Goal: Information Seeking & Learning: Learn about a topic

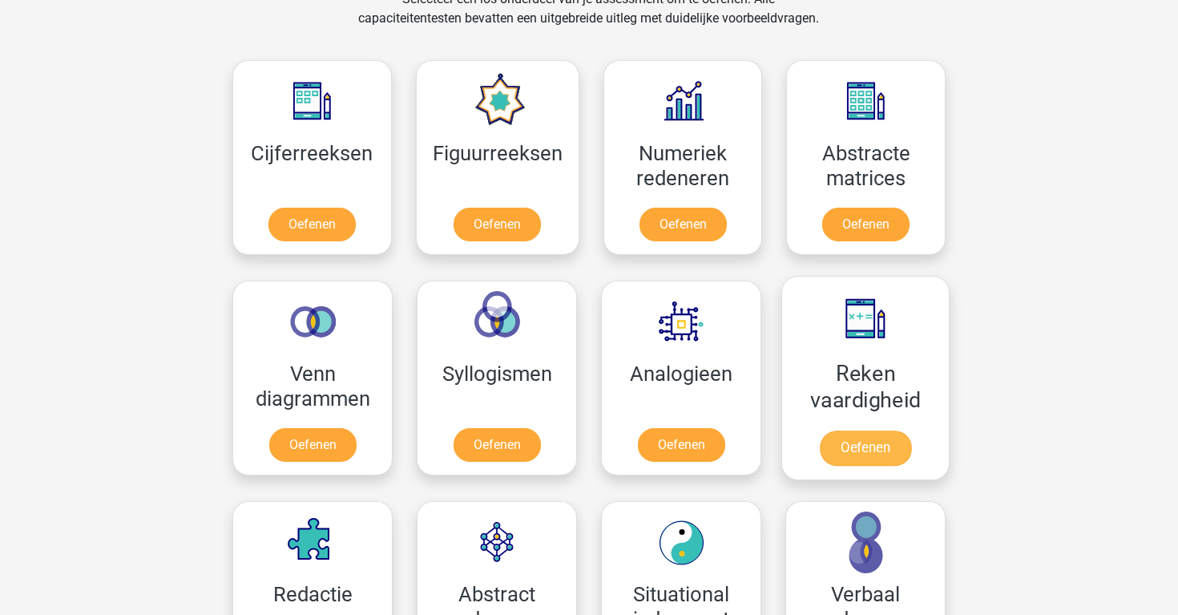
scroll to position [693, 0]
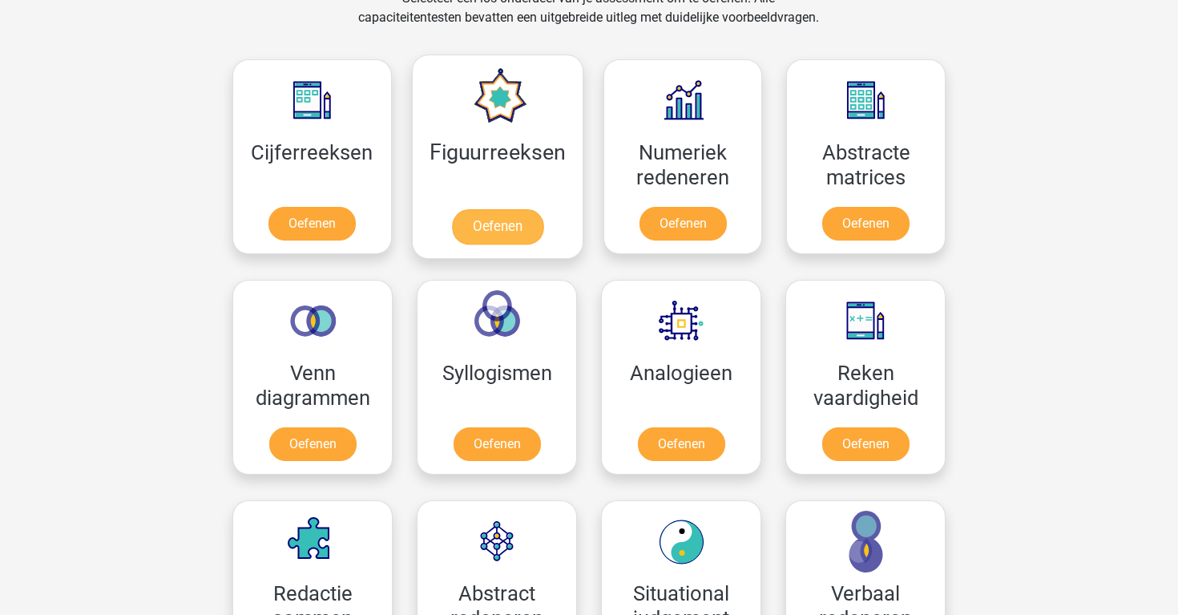
click at [516, 224] on link "Oefenen" at bounding box center [496, 226] width 91 height 35
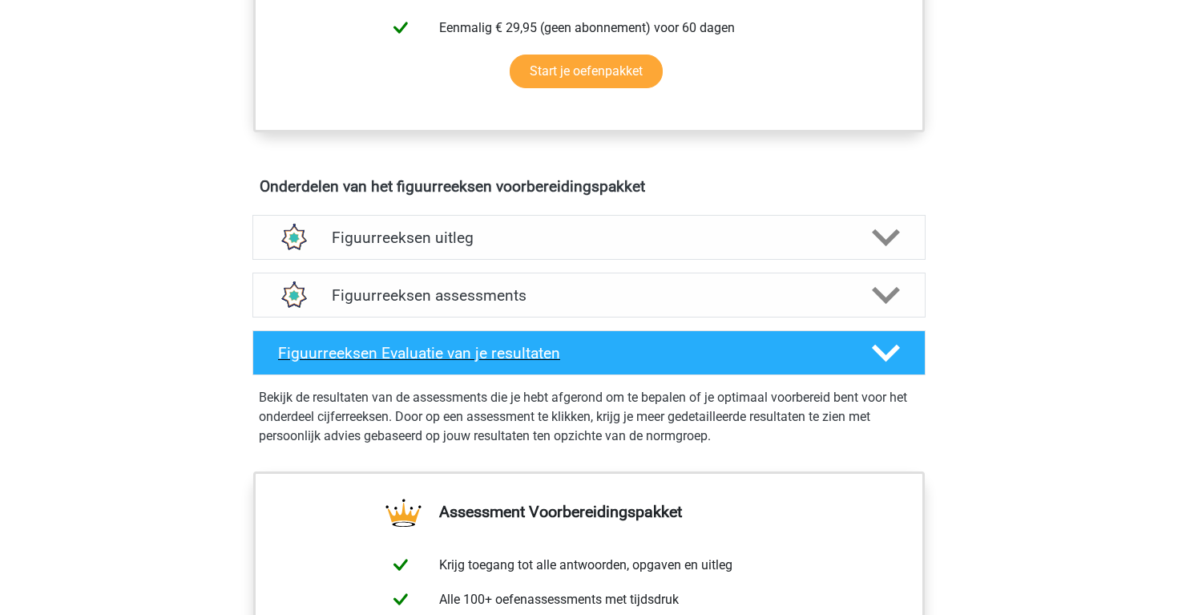
scroll to position [798, 0]
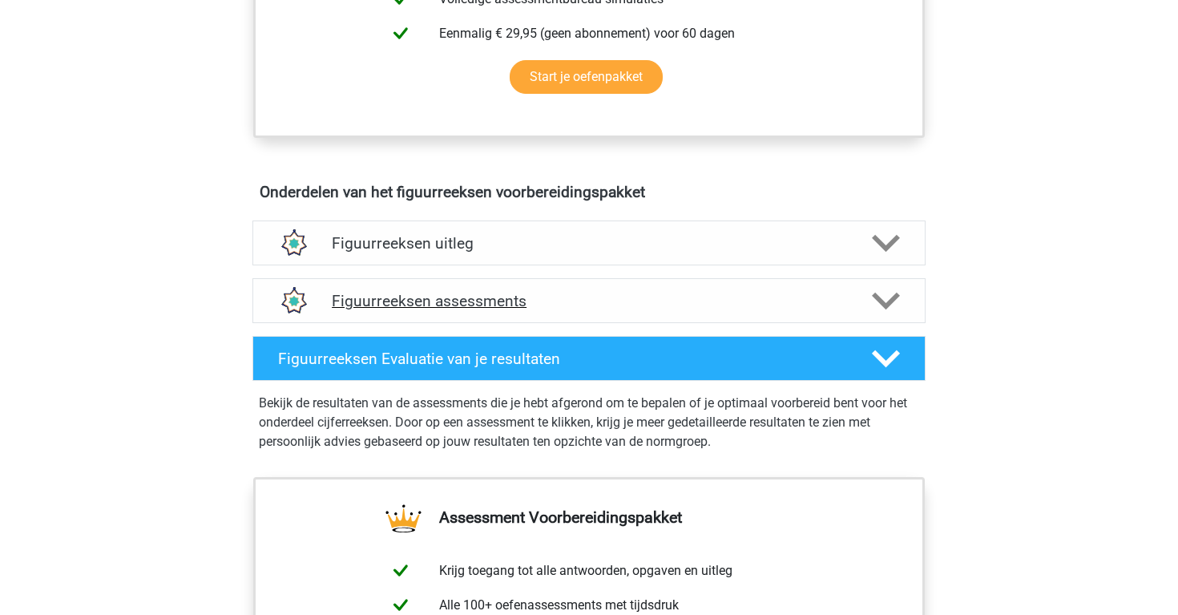
click at [485, 298] on h4 "Figuurreeksen assessments" at bounding box center [589, 301] width 515 height 18
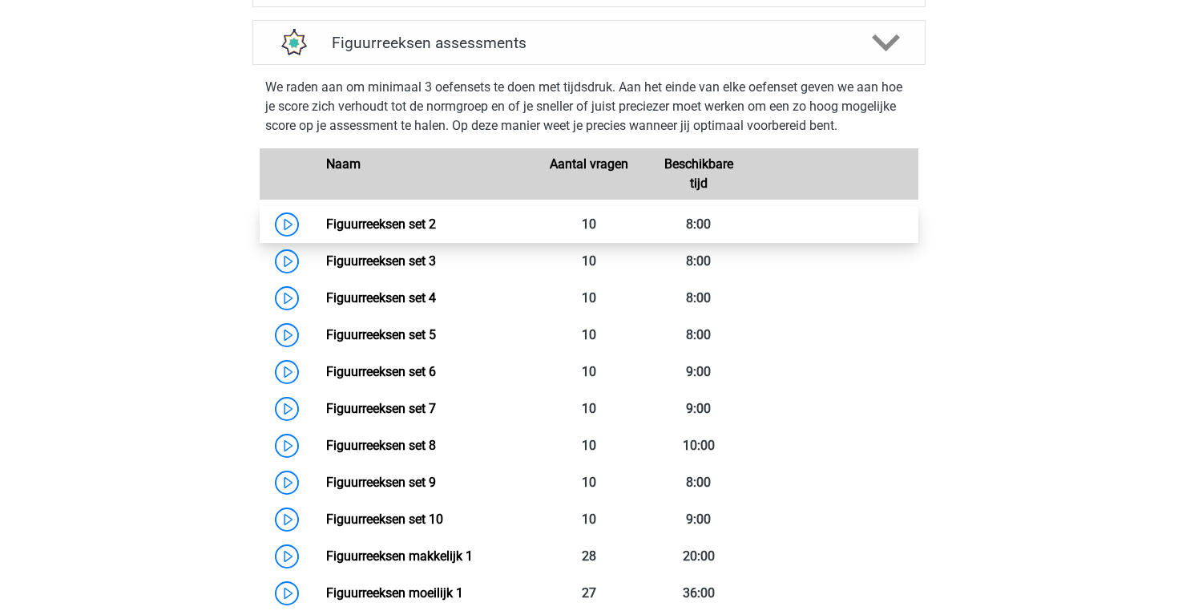
scroll to position [1058, 0]
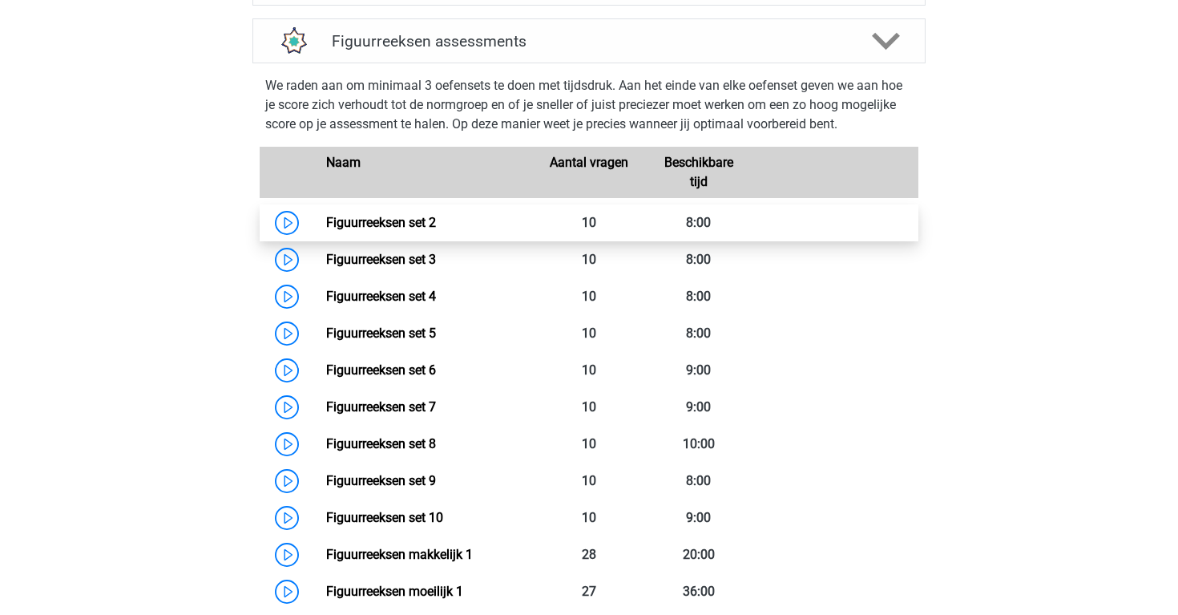
click at [326, 230] on link "Figuurreeksen set 2" at bounding box center [381, 222] width 110 height 15
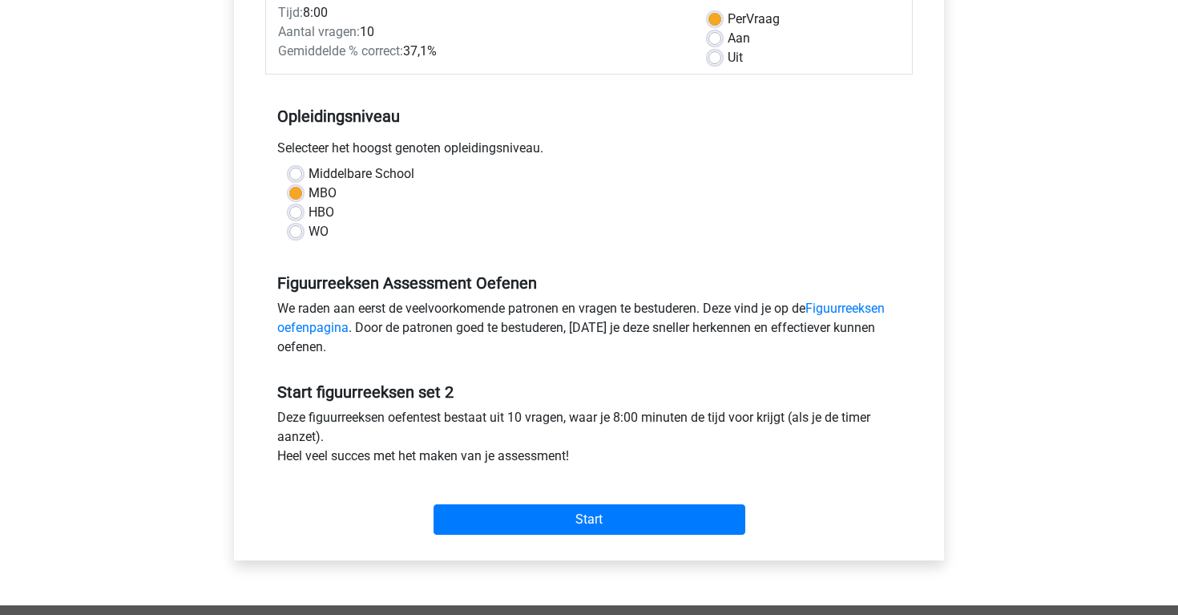
scroll to position [240, 0]
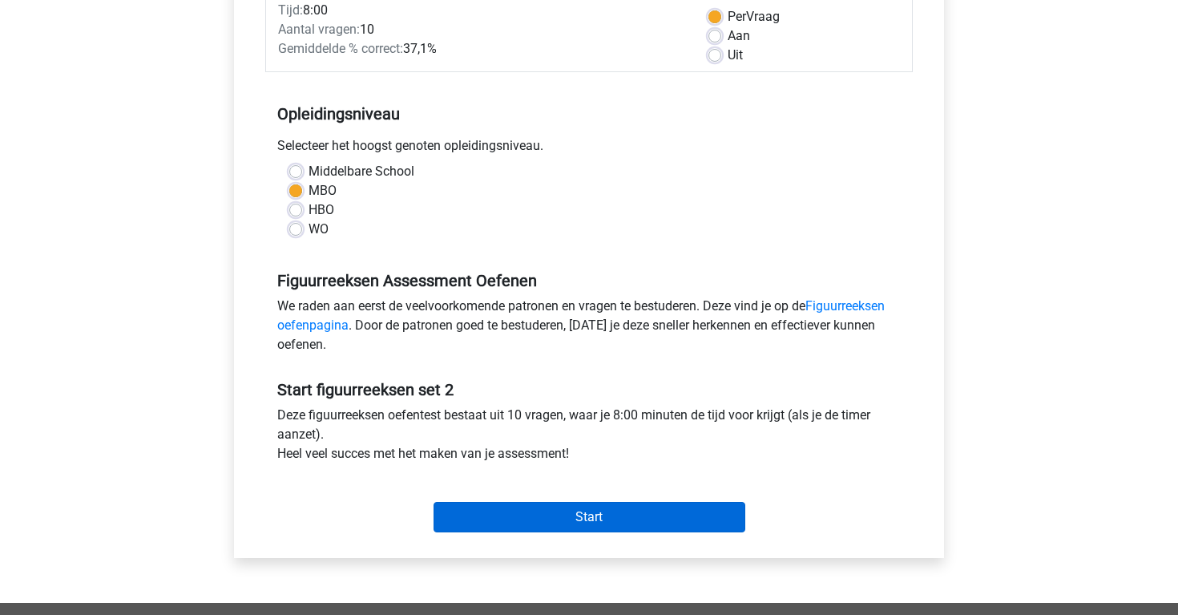
click at [604, 511] on input "Start" at bounding box center [590, 517] width 312 height 30
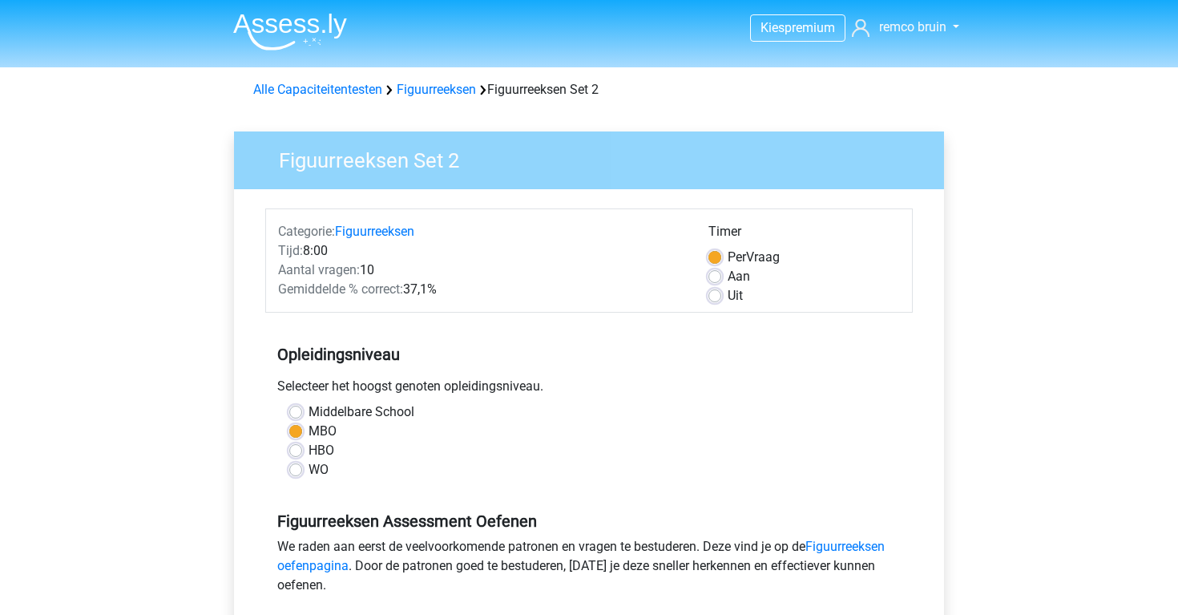
scroll to position [0, 0]
click at [422, 99] on div "Alle Capaciteitentesten Figuurreeksen Figuurreeksen Set 2" at bounding box center [589, 89] width 685 height 19
click at [422, 97] on link "Figuurreeksen" at bounding box center [436, 89] width 79 height 15
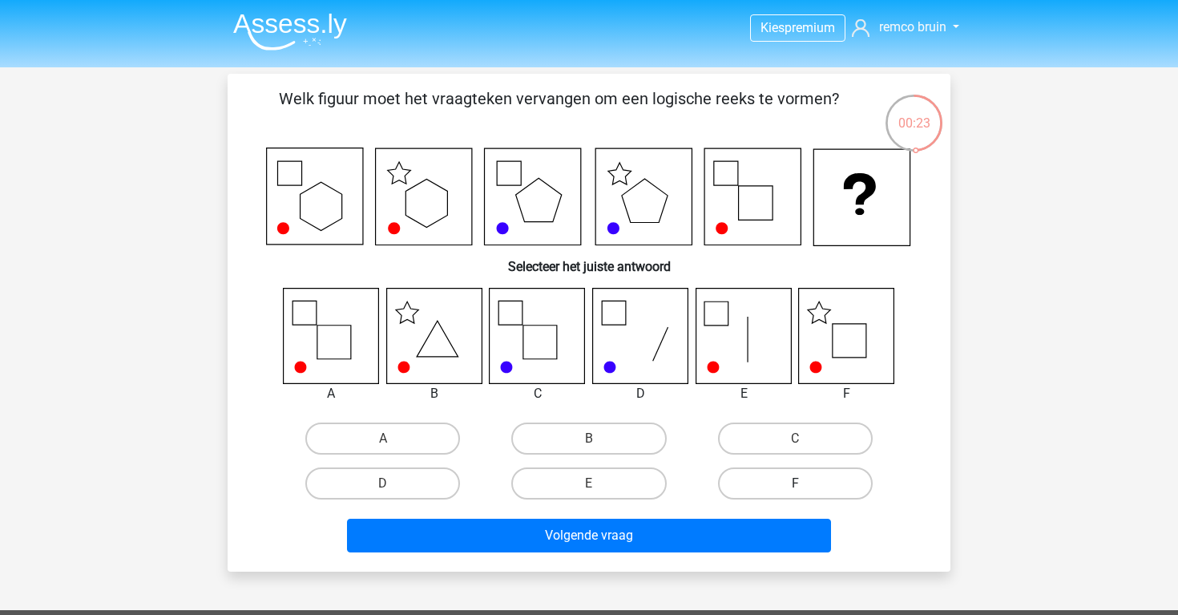
click at [811, 490] on label "F" at bounding box center [795, 483] width 155 height 32
click at [806, 490] on input "F" at bounding box center [800, 488] width 10 height 10
radio input "true"
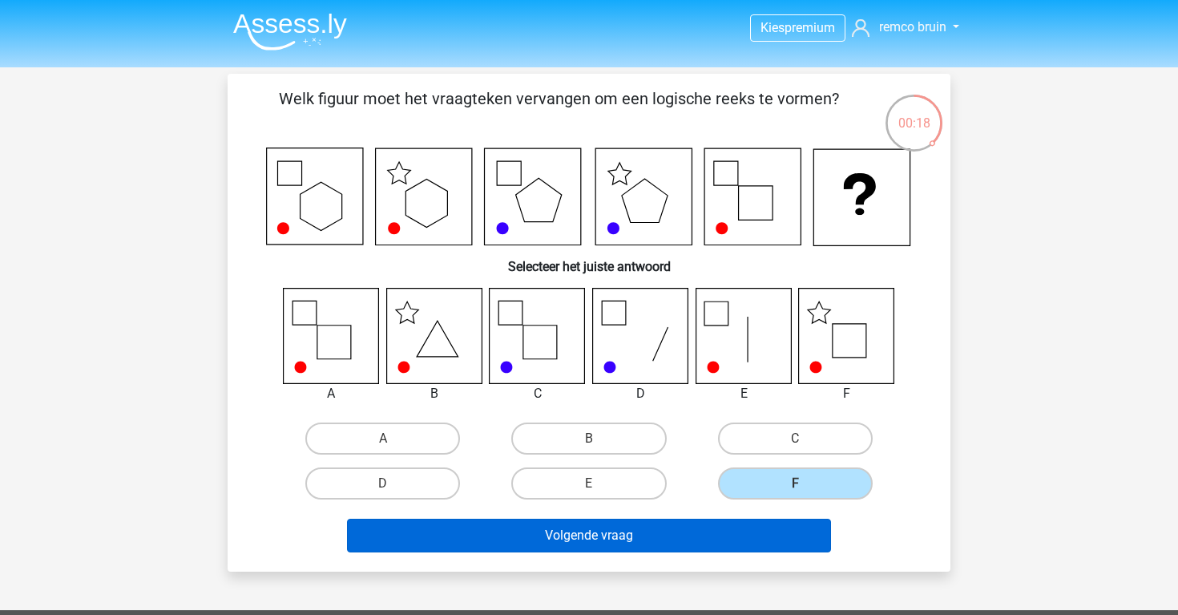
click at [727, 537] on button "Volgende vraag" at bounding box center [589, 536] width 485 height 34
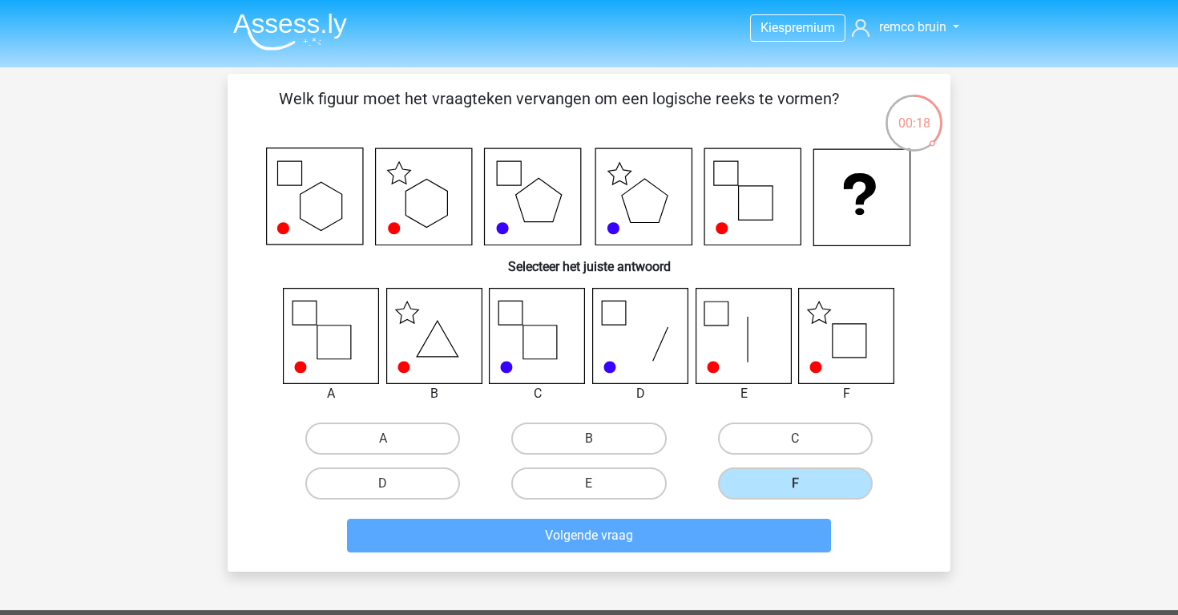
scroll to position [74, 0]
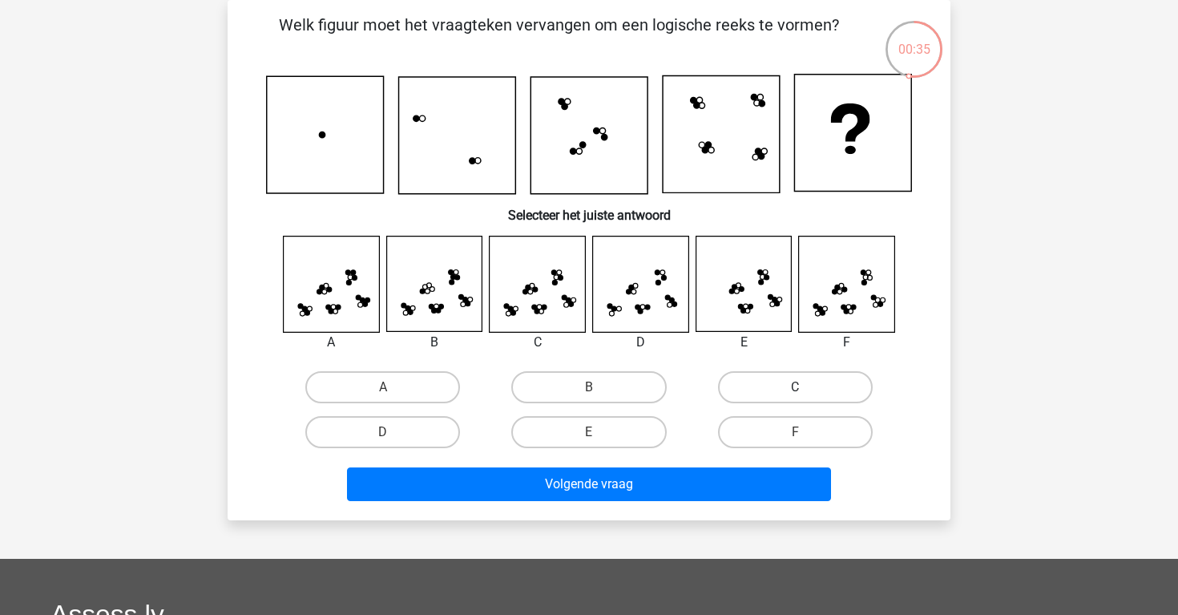
click at [778, 392] on label "C" at bounding box center [795, 387] width 155 height 32
click at [795, 392] on input "C" at bounding box center [800, 392] width 10 height 10
radio input "true"
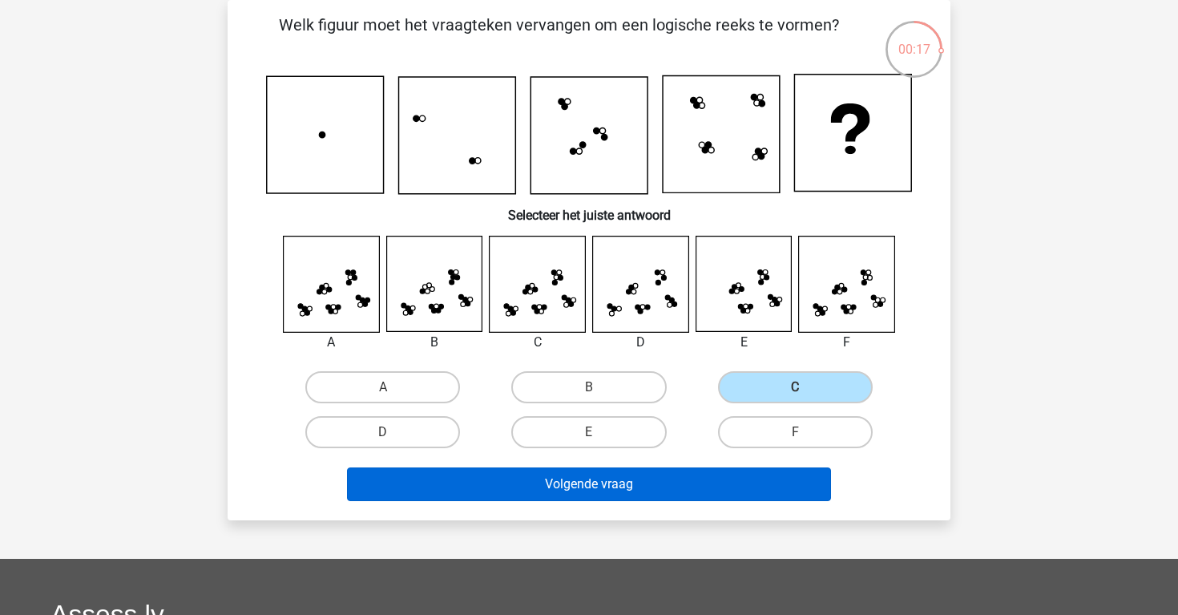
click at [707, 488] on button "Volgende vraag" at bounding box center [589, 484] width 485 height 34
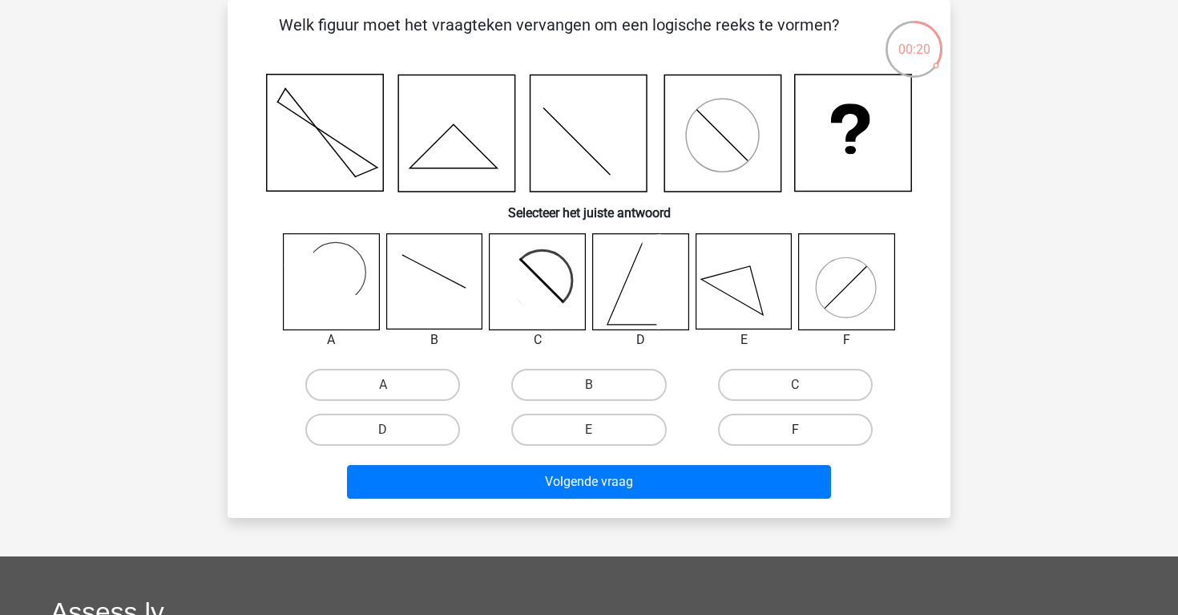
click at [755, 429] on label "F" at bounding box center [795, 430] width 155 height 32
click at [795, 430] on input "F" at bounding box center [800, 435] width 10 height 10
radio input "true"
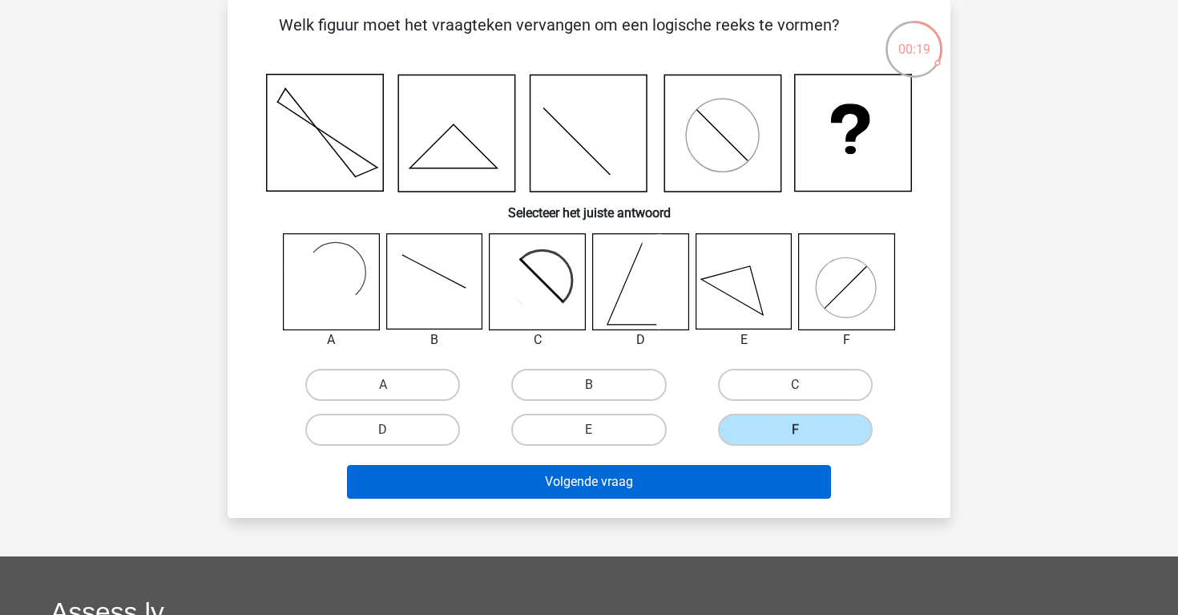
click at [734, 488] on button "Volgende vraag" at bounding box center [589, 482] width 485 height 34
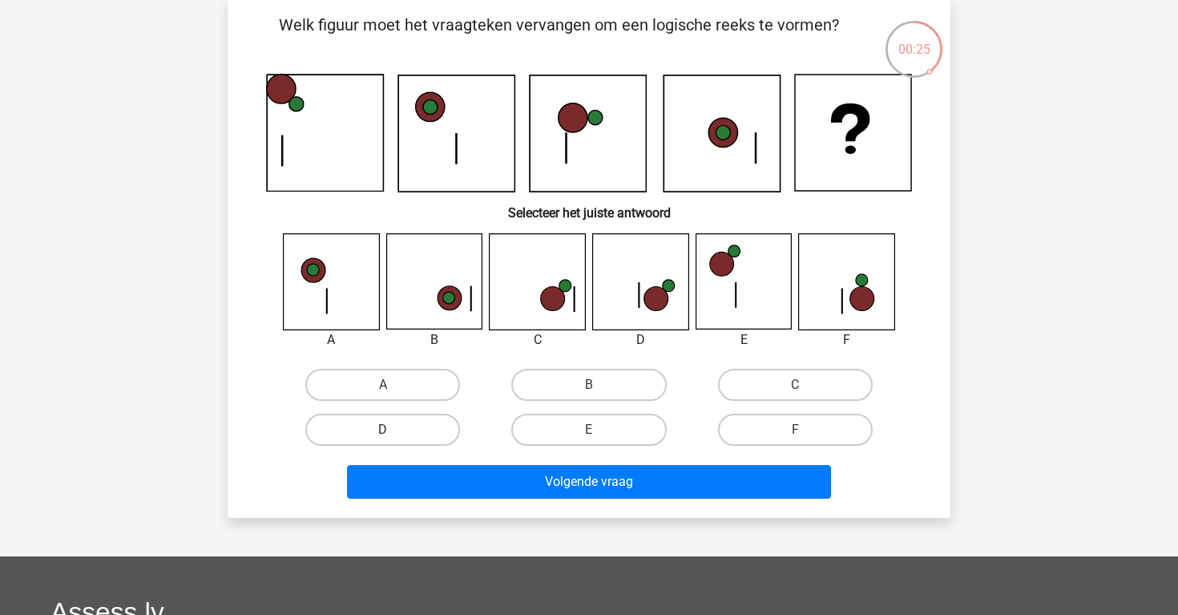
click at [434, 435] on label "D" at bounding box center [382, 430] width 155 height 32
click at [394, 435] on input "D" at bounding box center [388, 435] width 10 height 10
radio input "true"
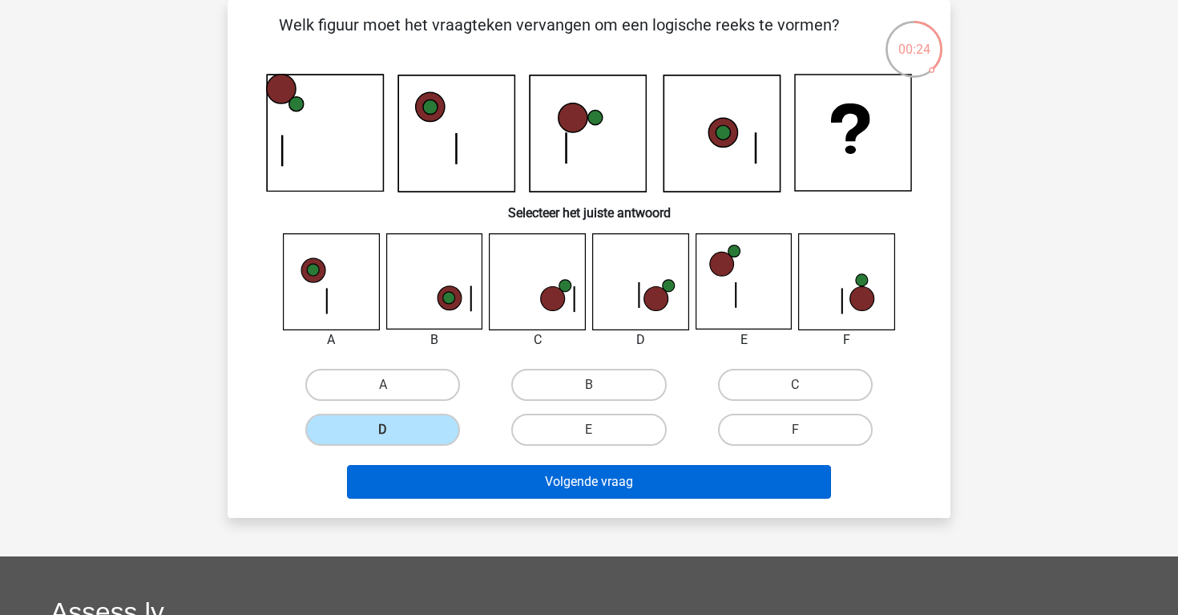
click at [500, 487] on button "Volgende vraag" at bounding box center [589, 482] width 485 height 34
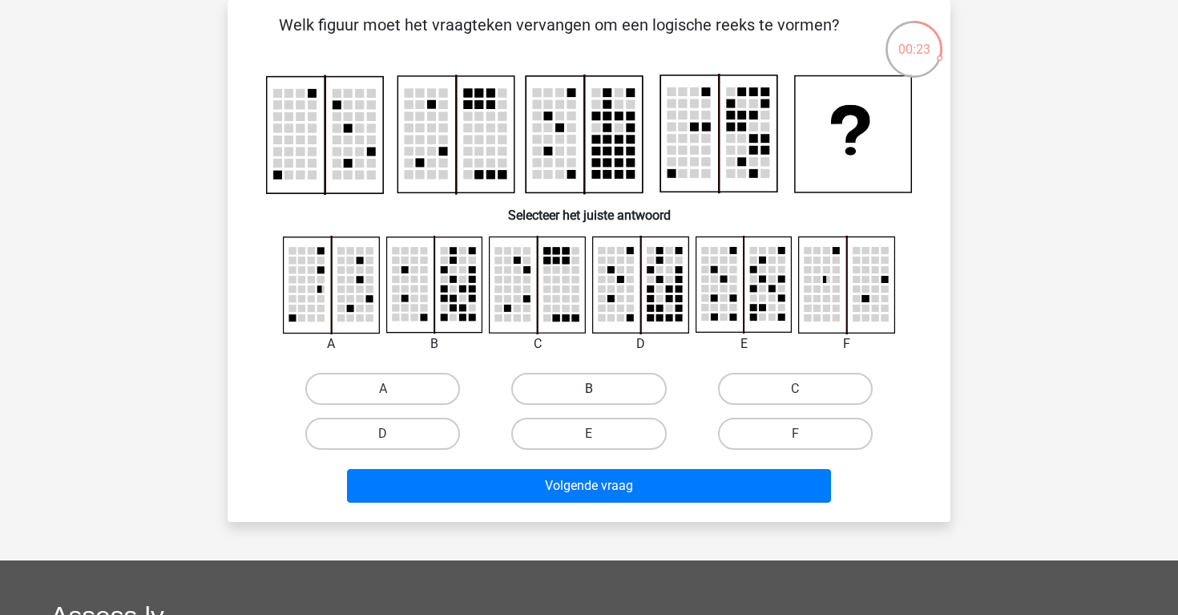
click at [613, 398] on label "B" at bounding box center [588, 389] width 155 height 32
click at [600, 398] on input "B" at bounding box center [594, 394] width 10 height 10
radio input "true"
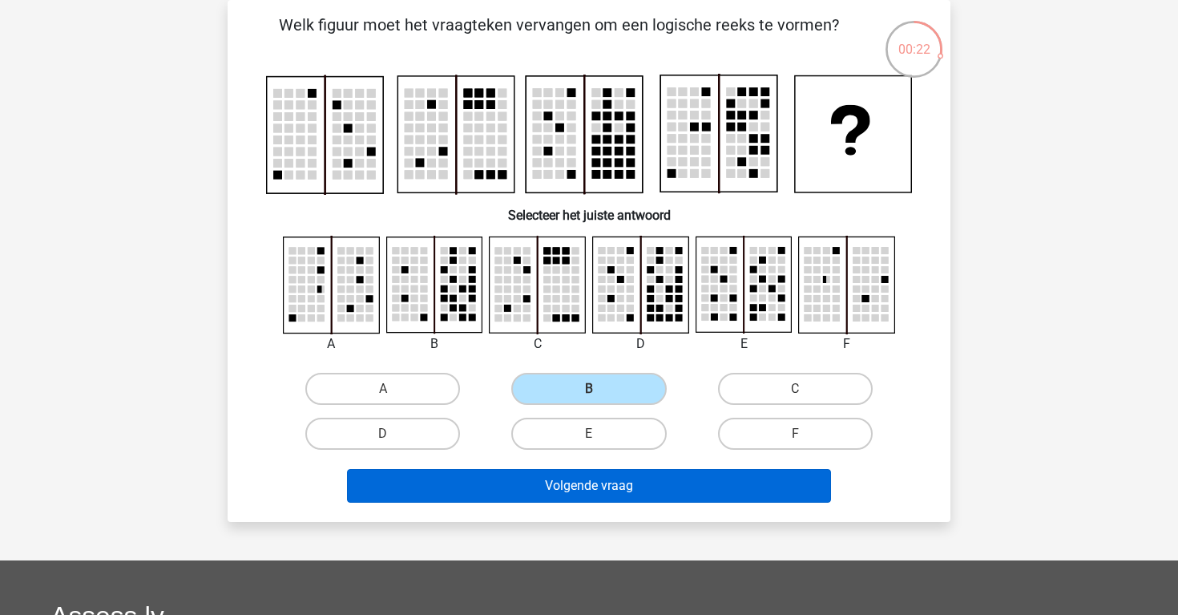
click at [613, 479] on button "Volgende vraag" at bounding box center [589, 486] width 485 height 34
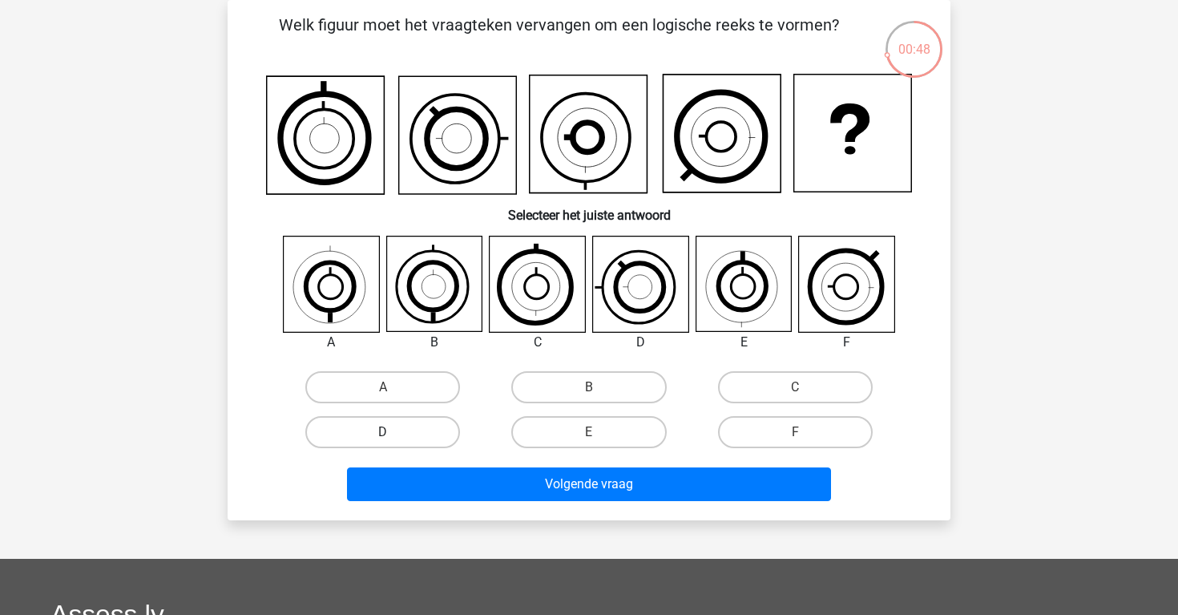
click at [426, 431] on label "D" at bounding box center [382, 432] width 155 height 32
click at [394, 432] on input "D" at bounding box center [388, 437] width 10 height 10
radio input "true"
click at [429, 394] on label "A" at bounding box center [382, 387] width 155 height 32
click at [394, 394] on input "A" at bounding box center [388, 392] width 10 height 10
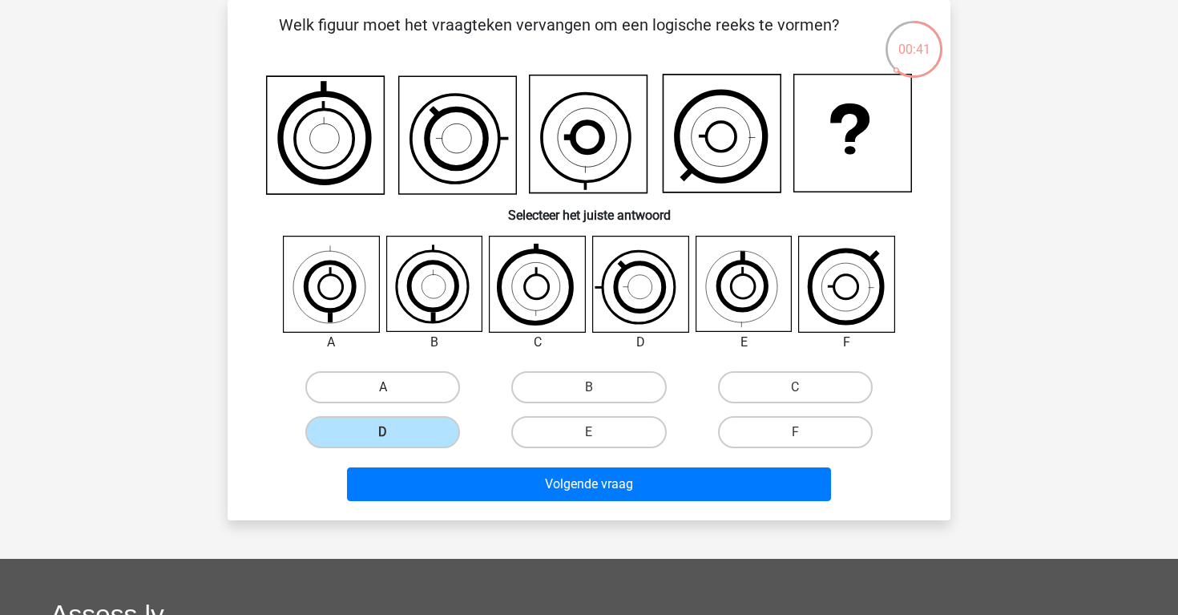
radio input "true"
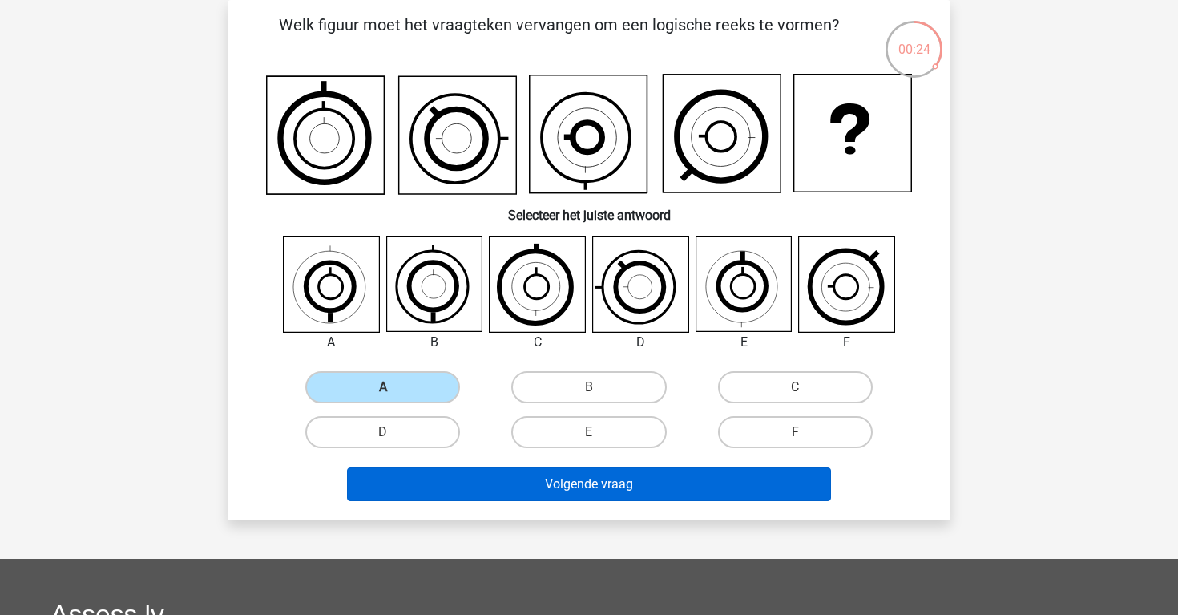
click at [540, 491] on button "Volgende vraag" at bounding box center [589, 484] width 485 height 34
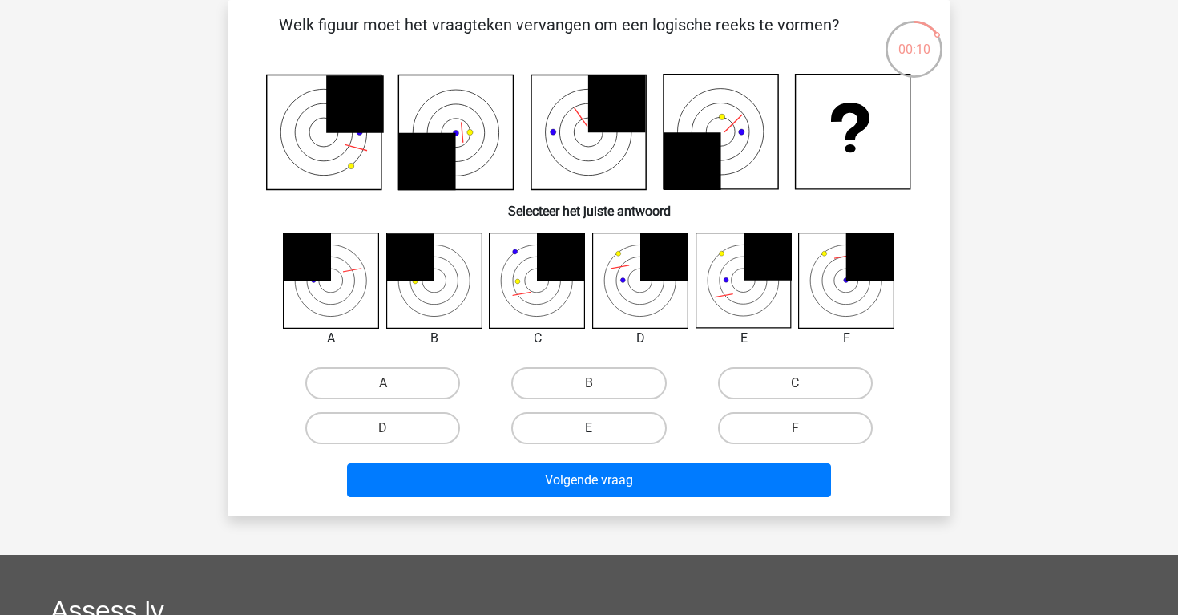
click at [562, 438] on label "E" at bounding box center [588, 428] width 155 height 32
click at [589, 438] on input "E" at bounding box center [594, 433] width 10 height 10
radio input "true"
click at [749, 418] on label "F" at bounding box center [795, 428] width 155 height 32
click at [795, 428] on input "F" at bounding box center [800, 433] width 10 height 10
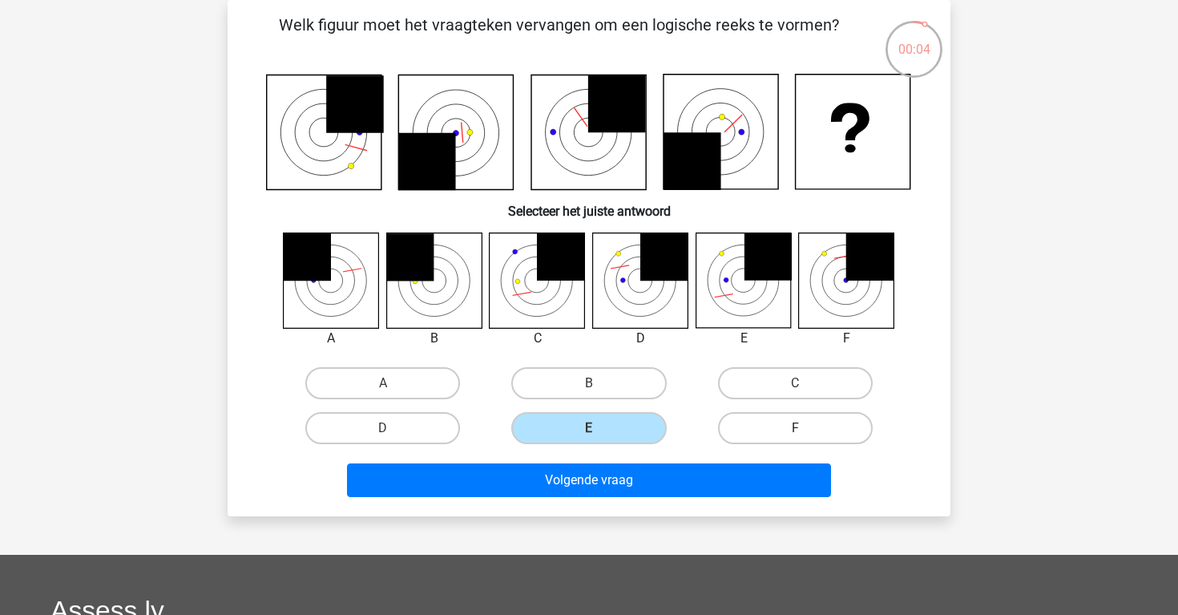
radio input "true"
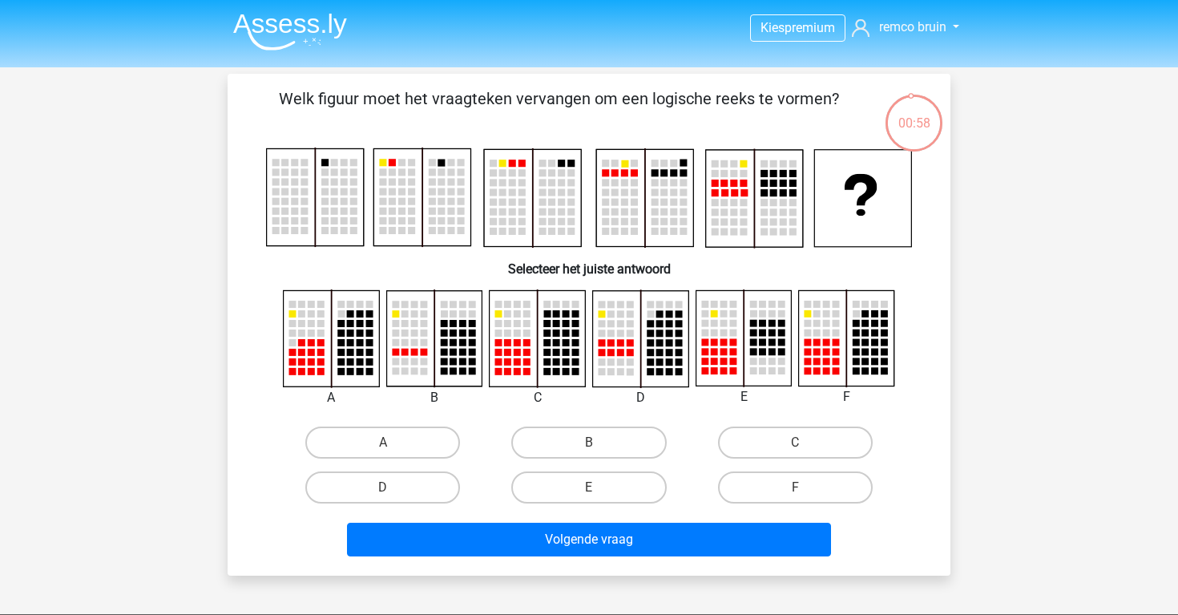
scroll to position [74, 0]
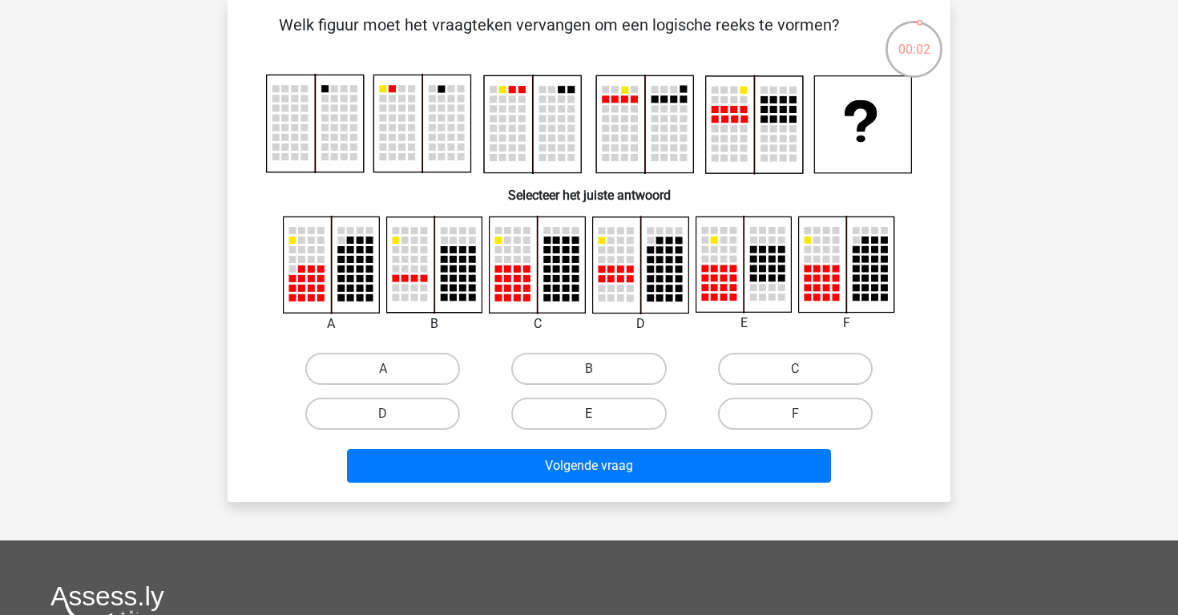
click at [609, 422] on label "E" at bounding box center [588, 414] width 155 height 32
click at [600, 422] on input "E" at bounding box center [594, 419] width 10 height 10
radio input "true"
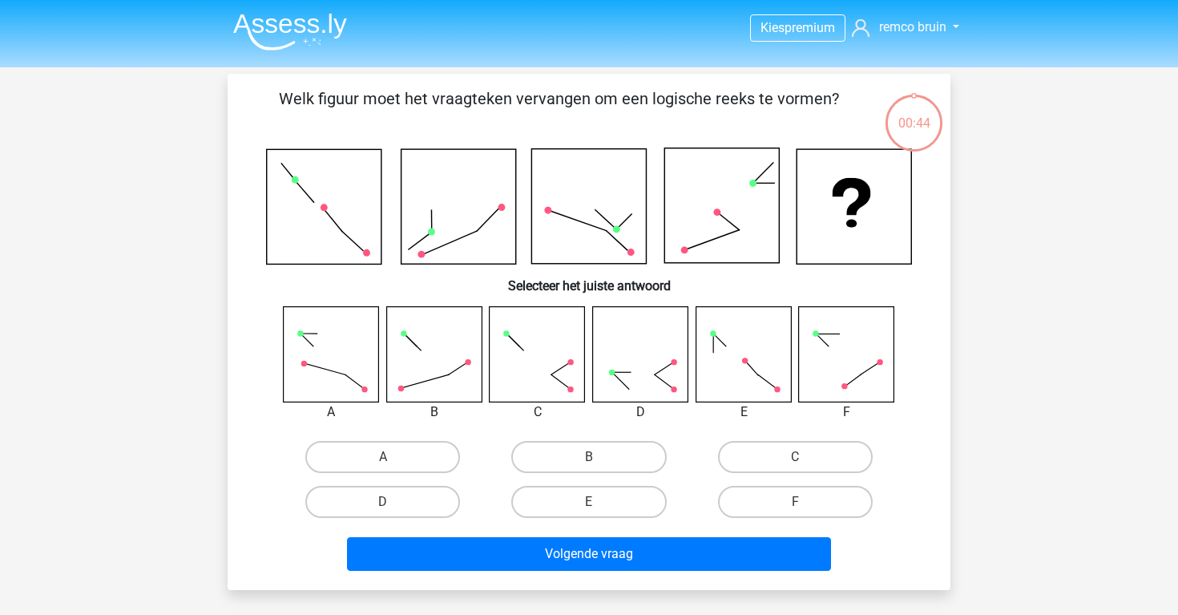
scroll to position [74, 0]
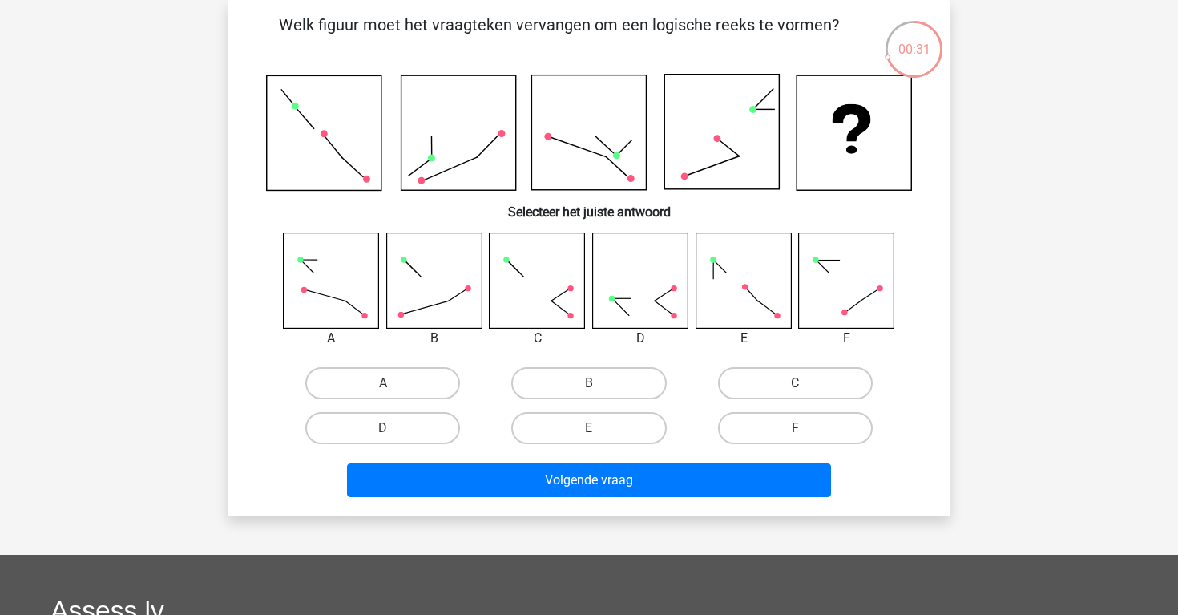
click at [609, 422] on label "E" at bounding box center [588, 428] width 155 height 32
click at [600, 428] on input "E" at bounding box center [594, 433] width 10 height 10
radio input "true"
click at [746, 385] on label "C" at bounding box center [795, 383] width 155 height 32
click at [795, 385] on input "C" at bounding box center [800, 388] width 10 height 10
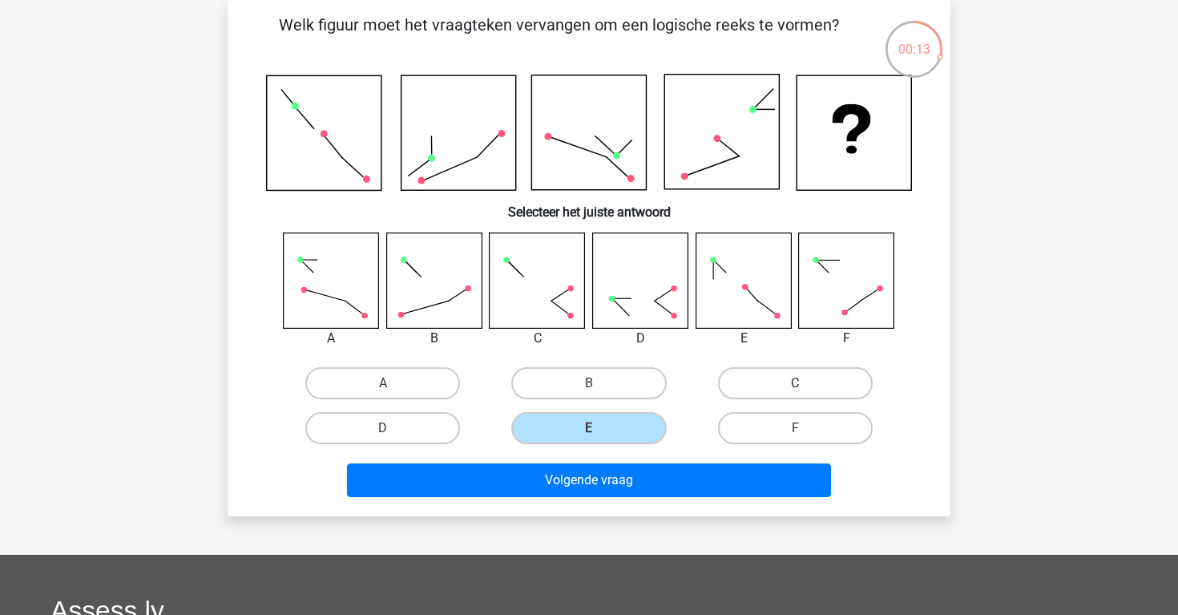
radio input "true"
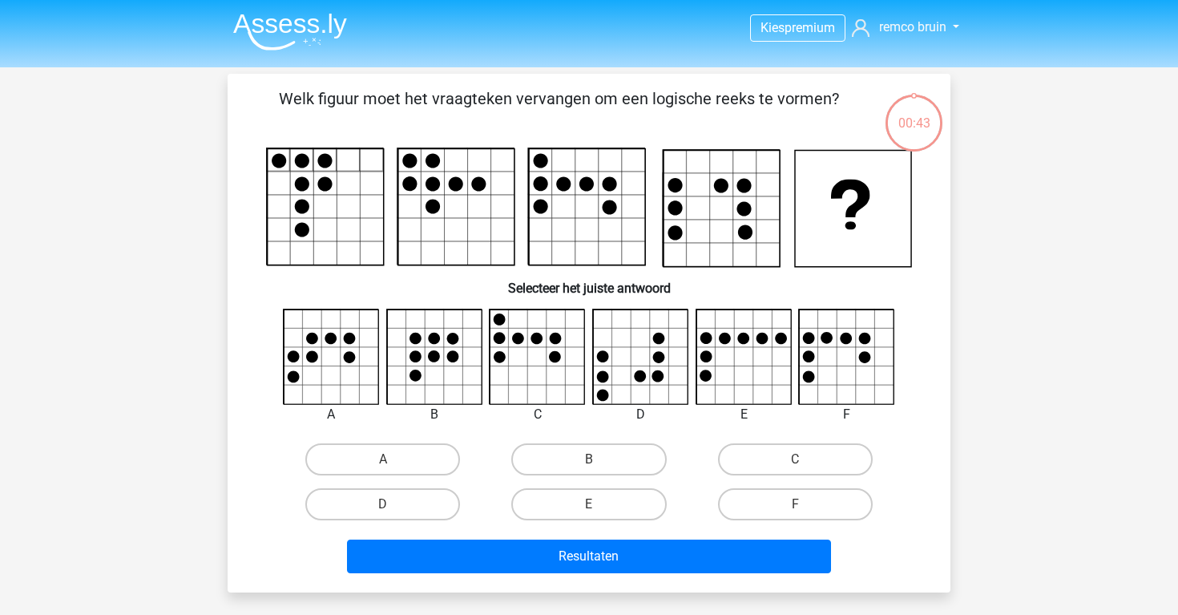
scroll to position [74, 0]
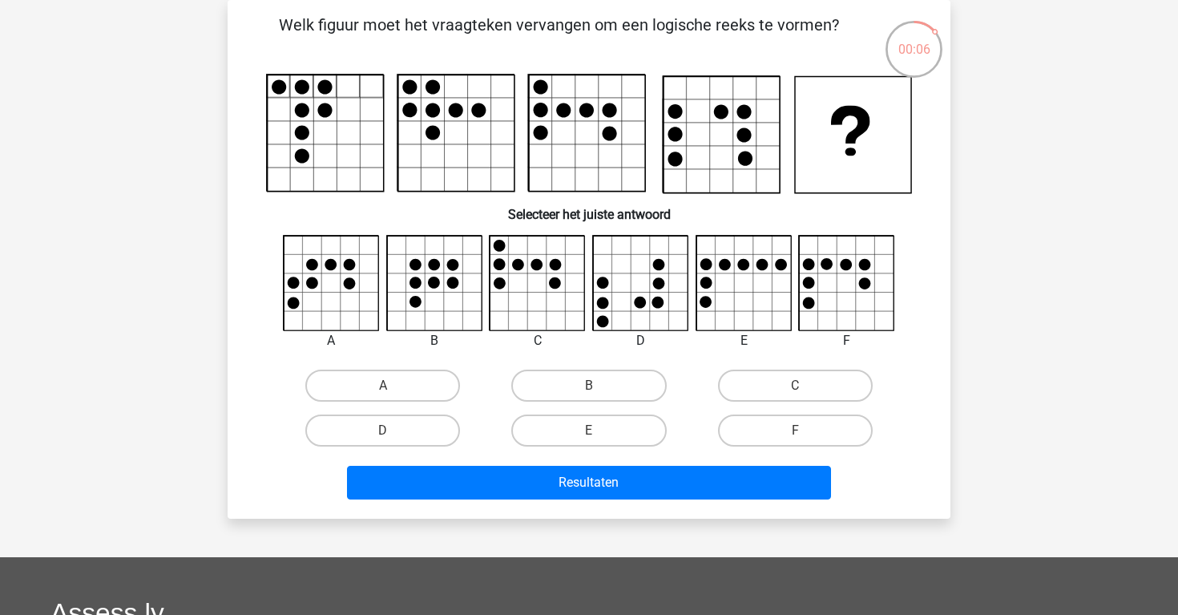
click at [844, 314] on icon at bounding box center [847, 283] width 95 height 95
click at [741, 440] on label "F" at bounding box center [795, 430] width 155 height 32
click at [795, 440] on input "F" at bounding box center [800, 435] width 10 height 10
radio input "true"
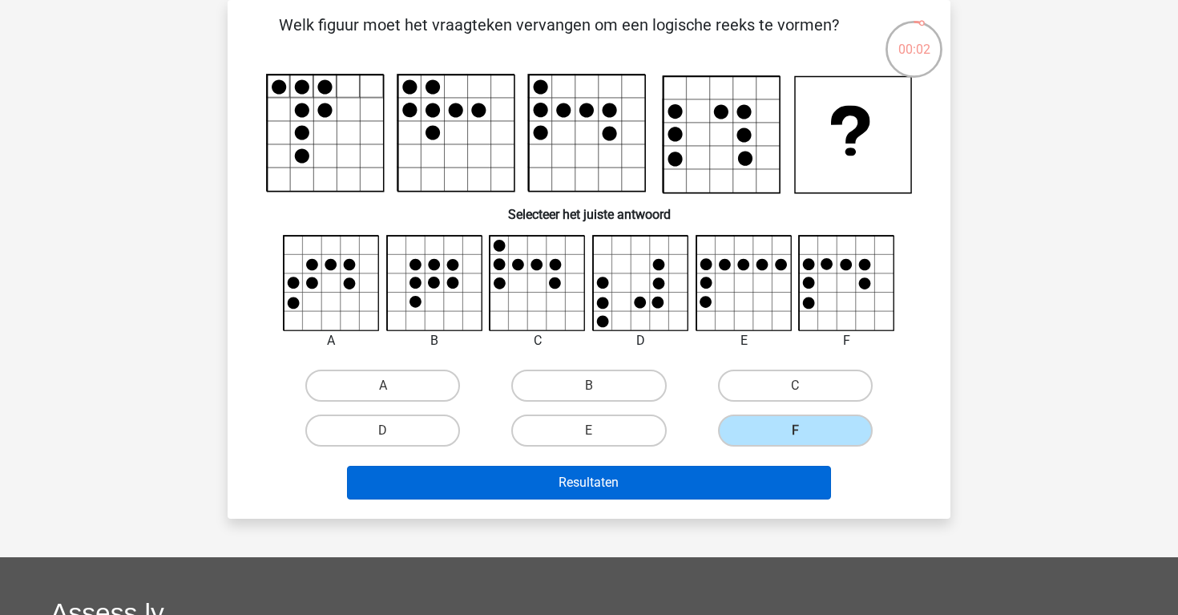
click at [717, 489] on button "Resultaten" at bounding box center [589, 483] width 485 height 34
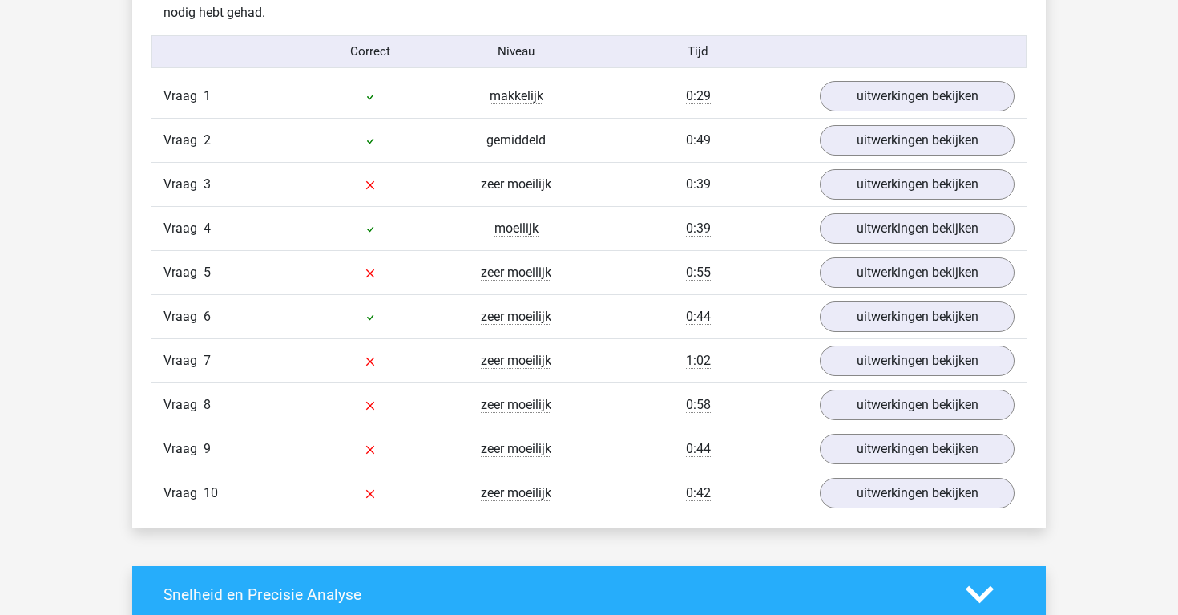
scroll to position [1311, 0]
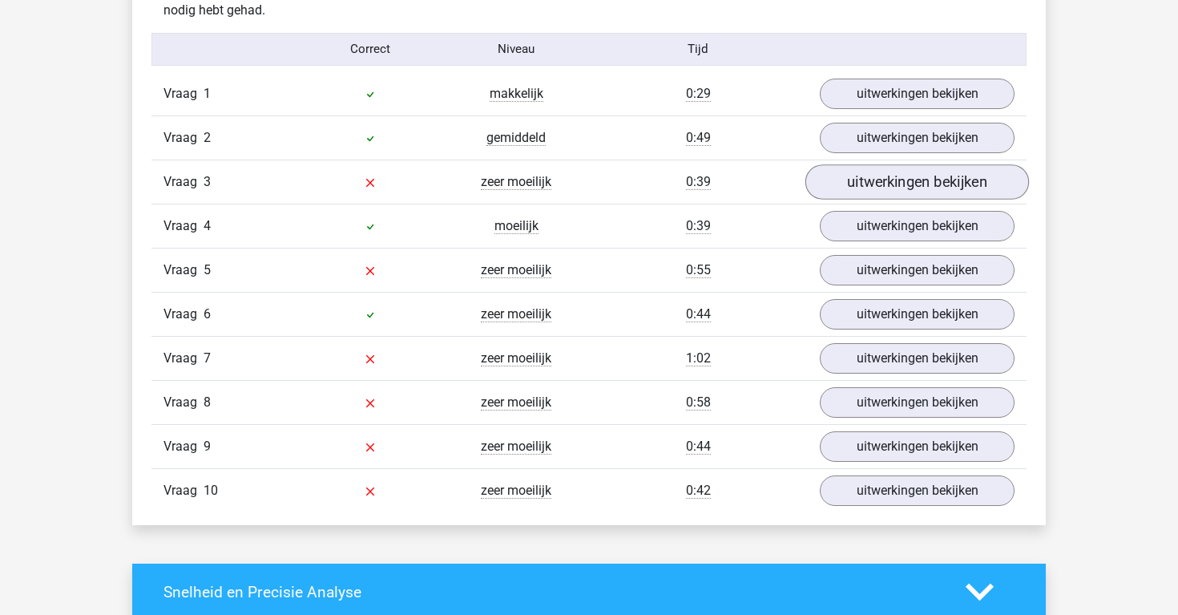
click at [851, 172] on link "uitwerkingen bekijken" at bounding box center [918, 181] width 224 height 35
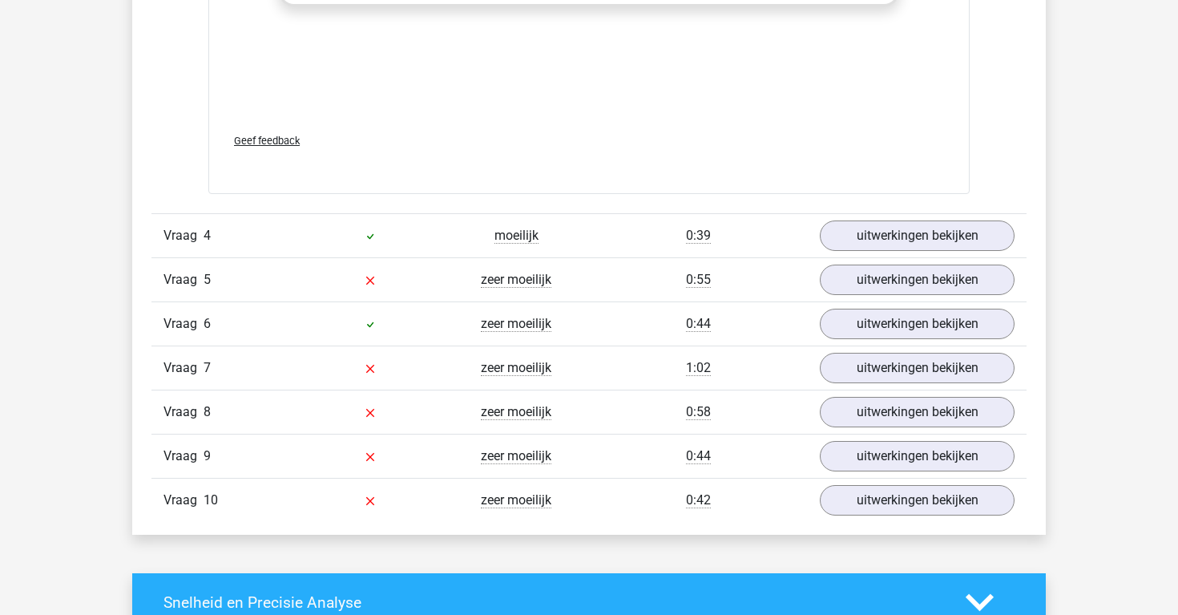
scroll to position [2667, 0]
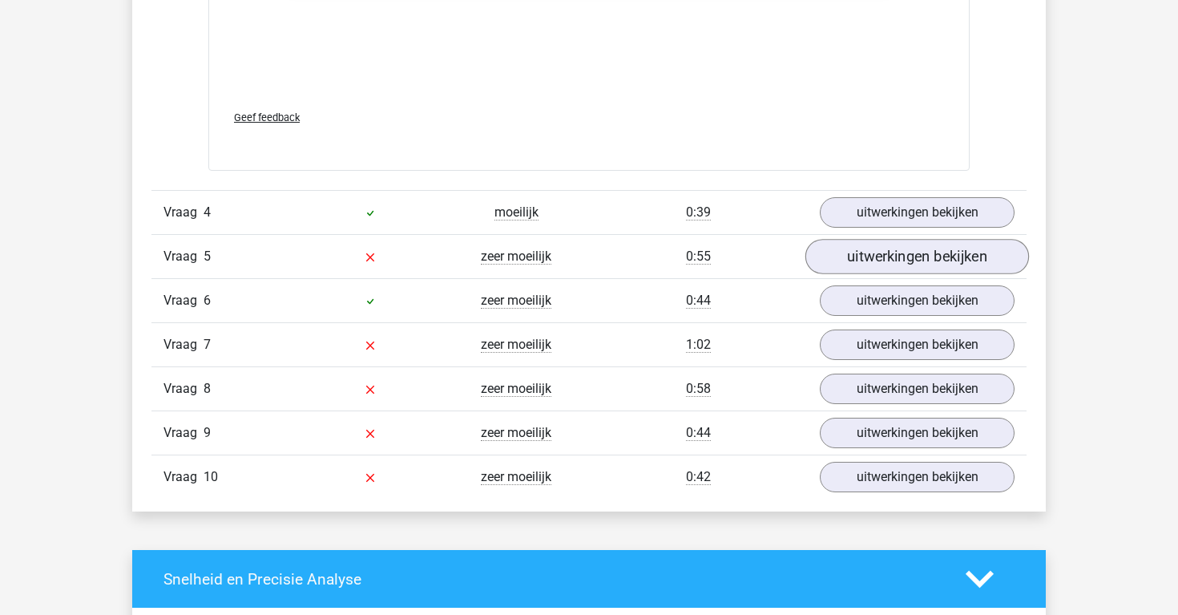
click at [856, 253] on link "uitwerkingen bekijken" at bounding box center [918, 257] width 224 height 35
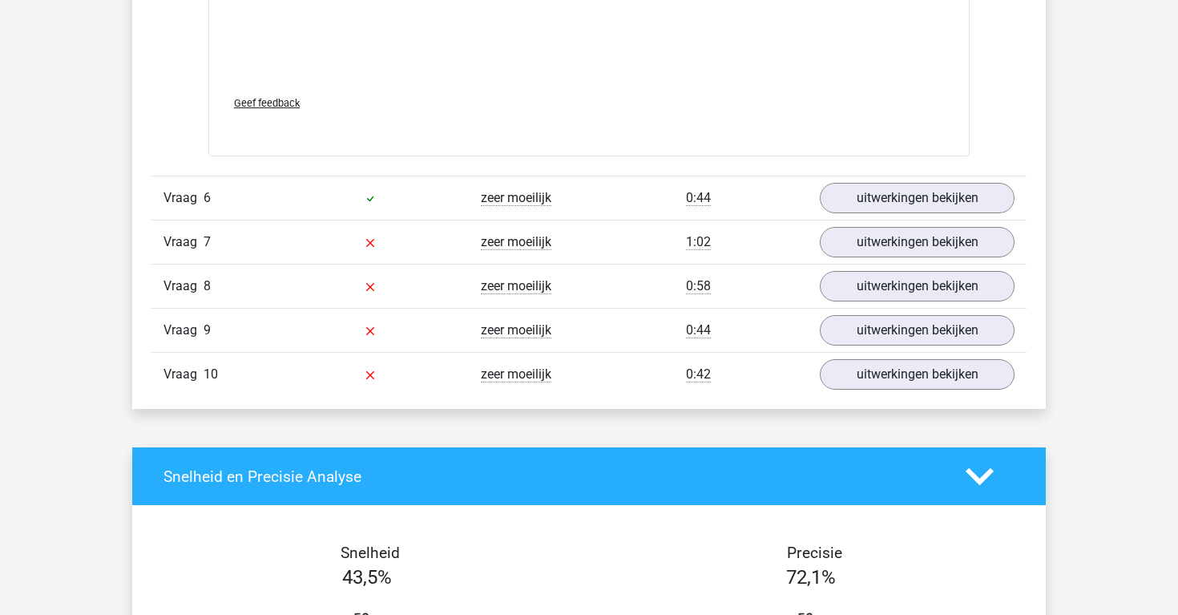
scroll to position [4117, 0]
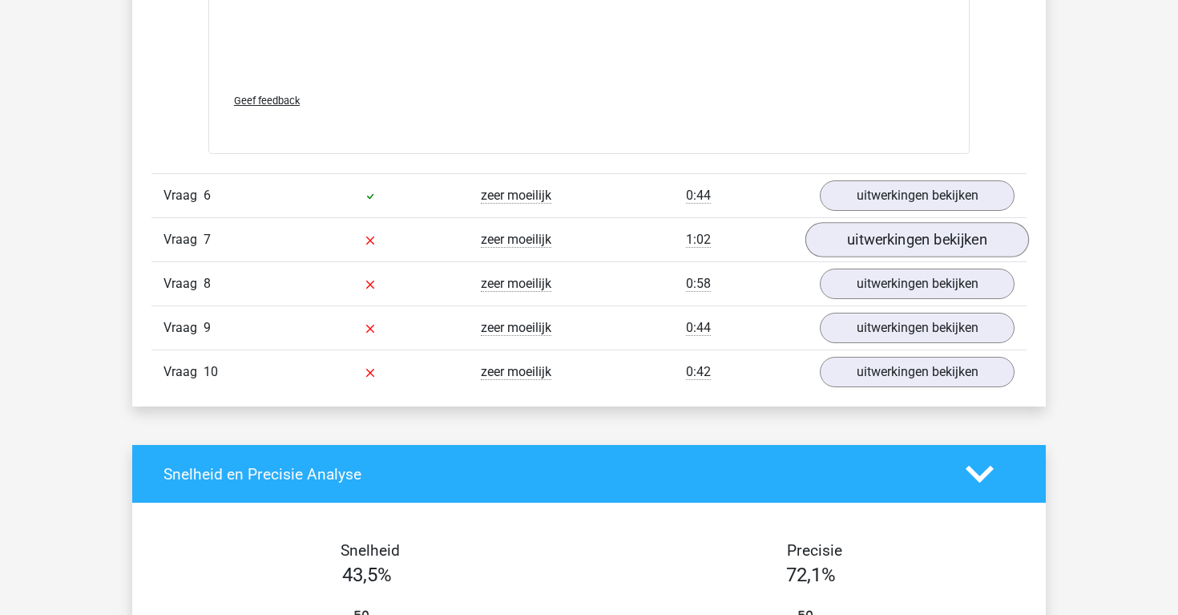
click at [847, 232] on link "uitwerkingen bekijken" at bounding box center [918, 240] width 224 height 35
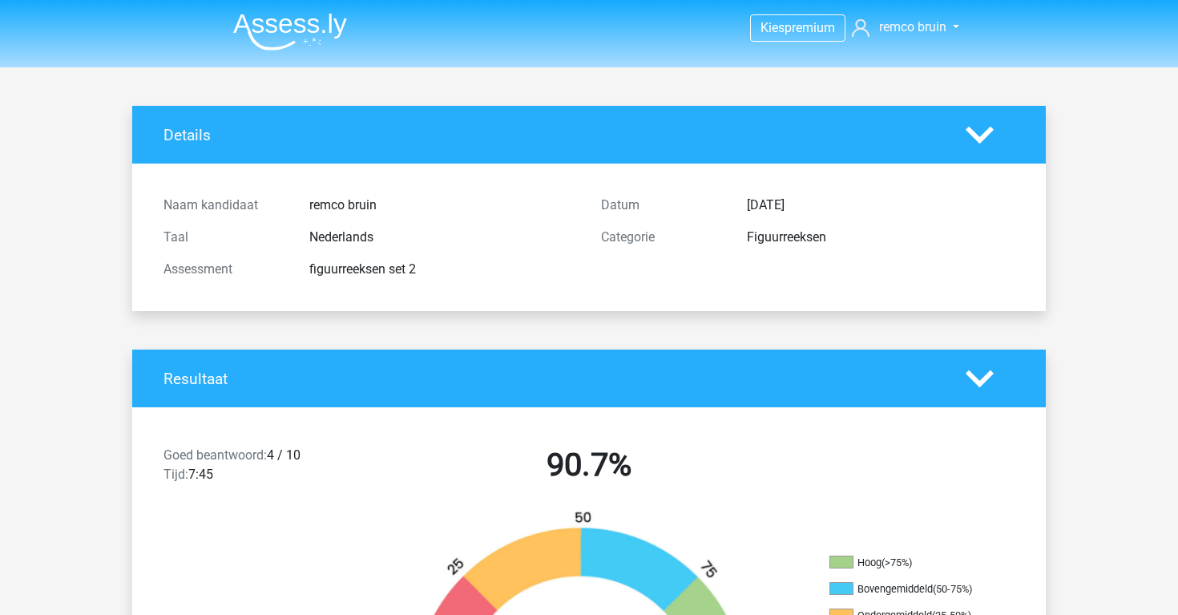
scroll to position [0, 0]
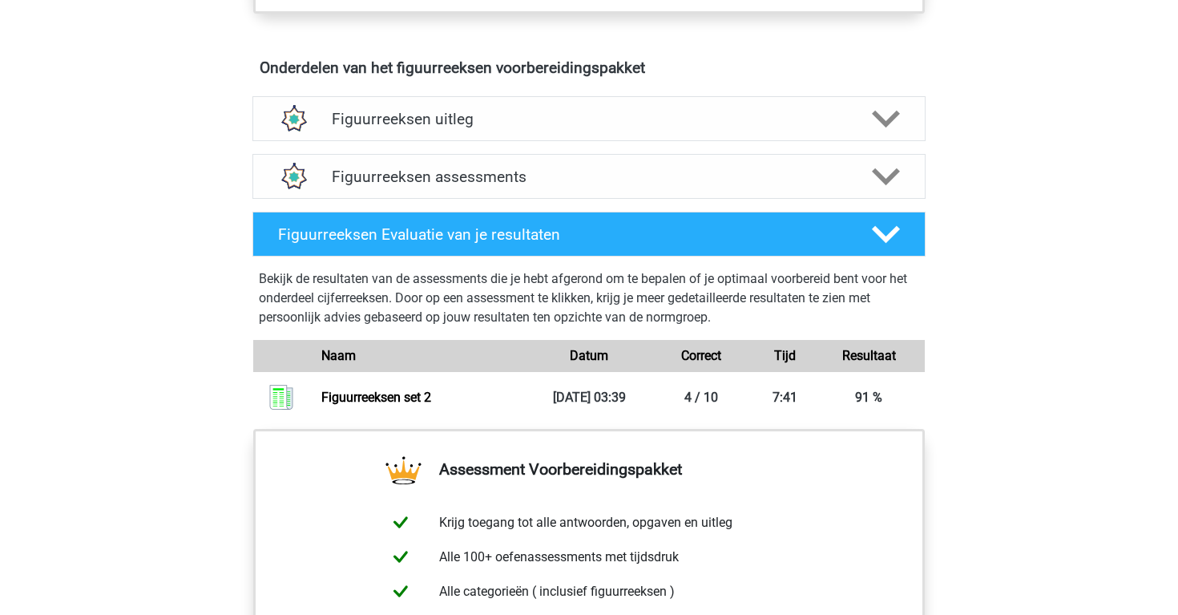
scroll to position [924, 0]
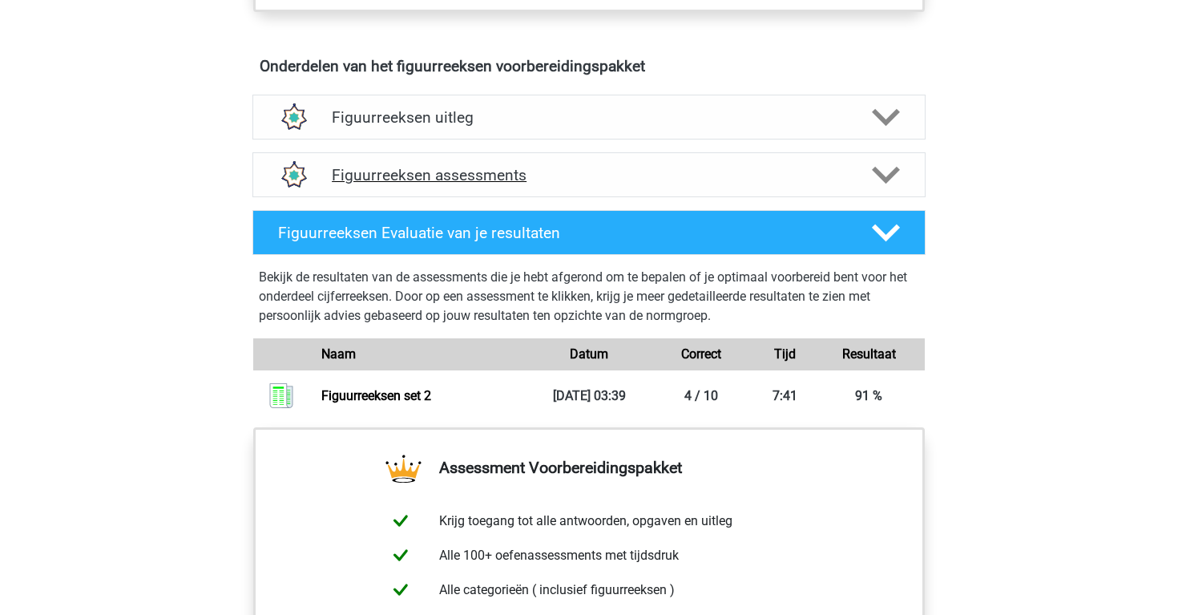
click at [477, 181] on h4 "Figuurreeksen assessments" at bounding box center [589, 175] width 515 height 18
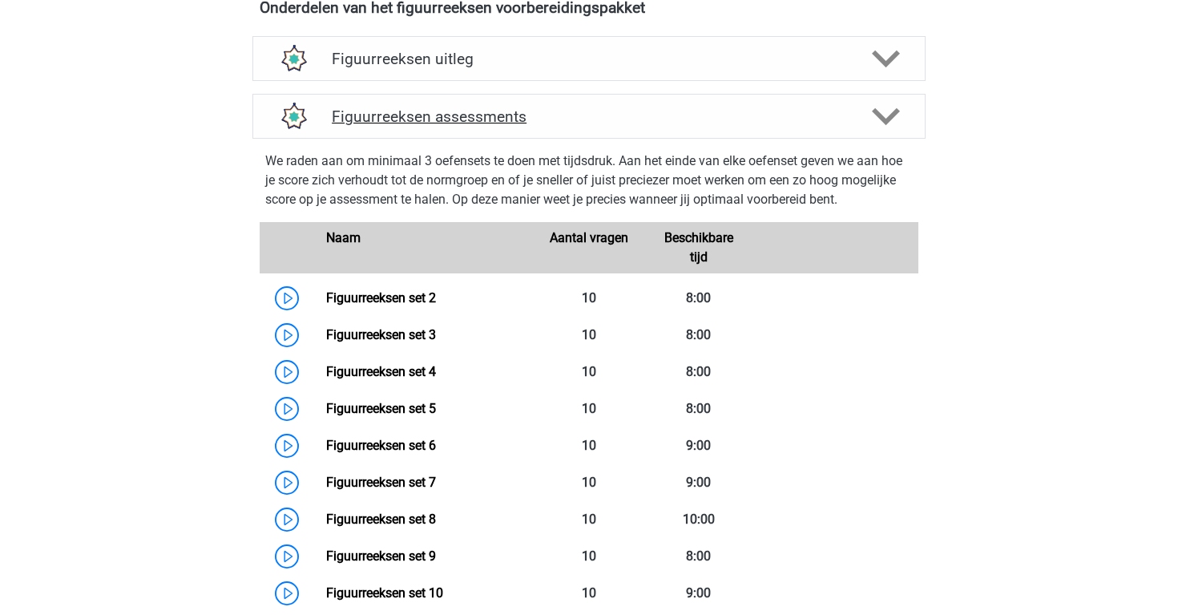
scroll to position [988, 0]
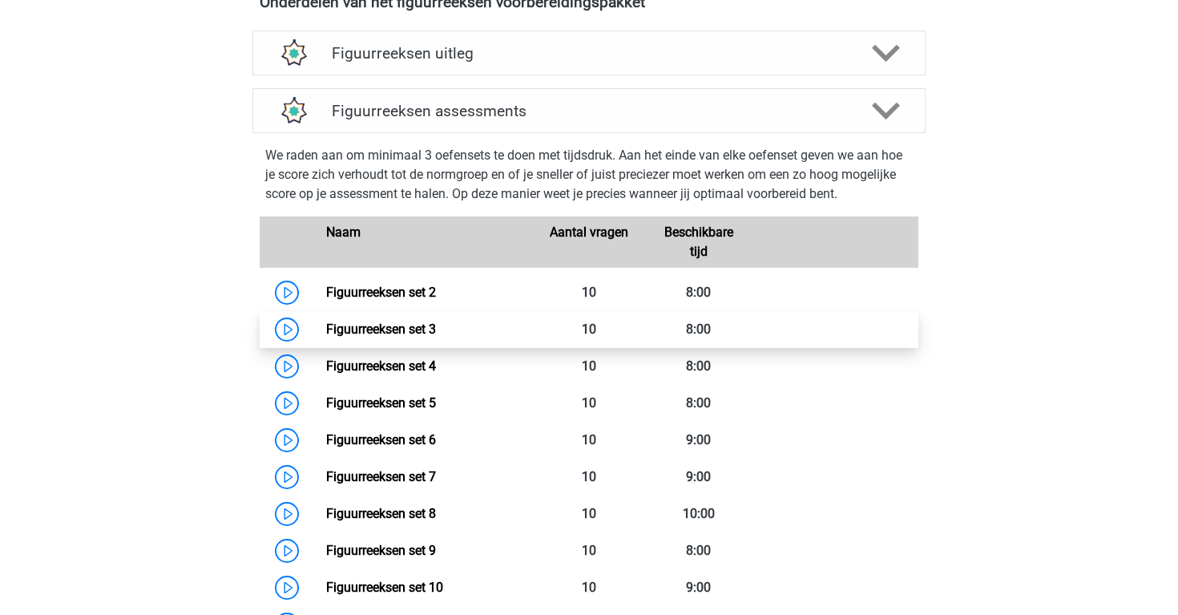
click at [326, 328] on link "Figuurreeksen set 3" at bounding box center [381, 328] width 110 height 15
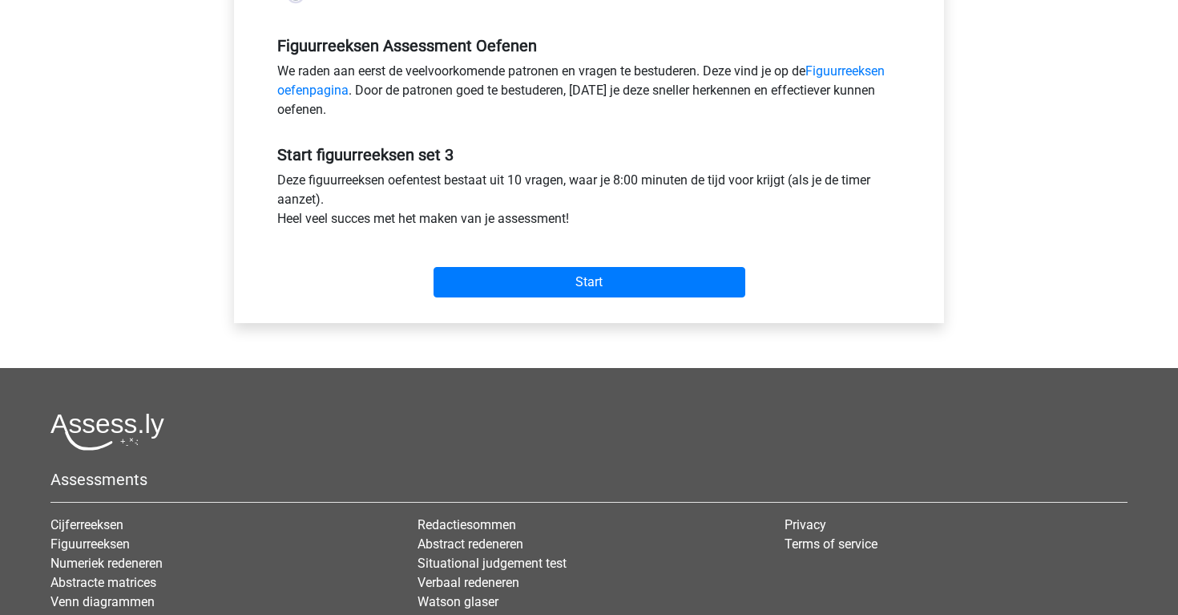
scroll to position [484, 0]
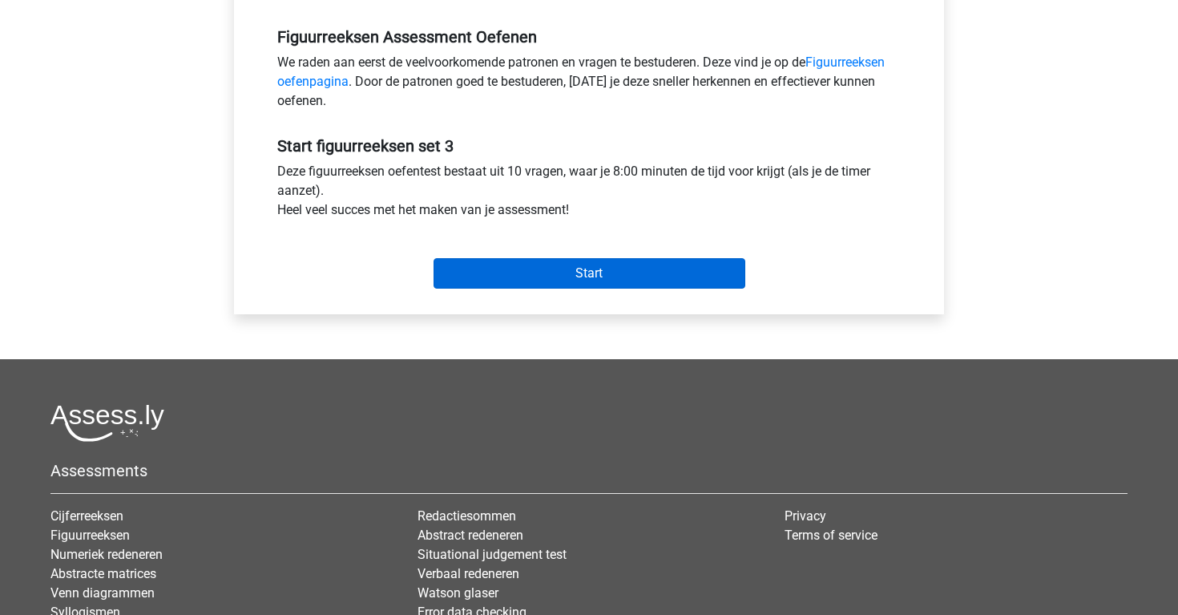
click at [473, 281] on input "Start" at bounding box center [590, 273] width 312 height 30
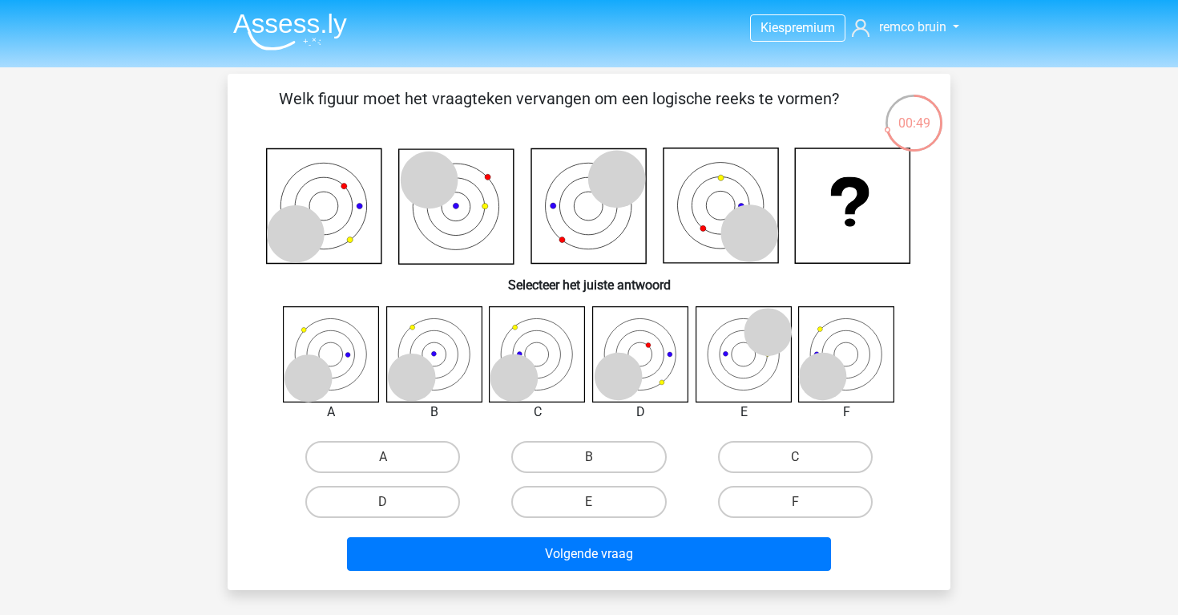
click at [804, 466] on input "C" at bounding box center [800, 462] width 10 height 10
radio input "true"
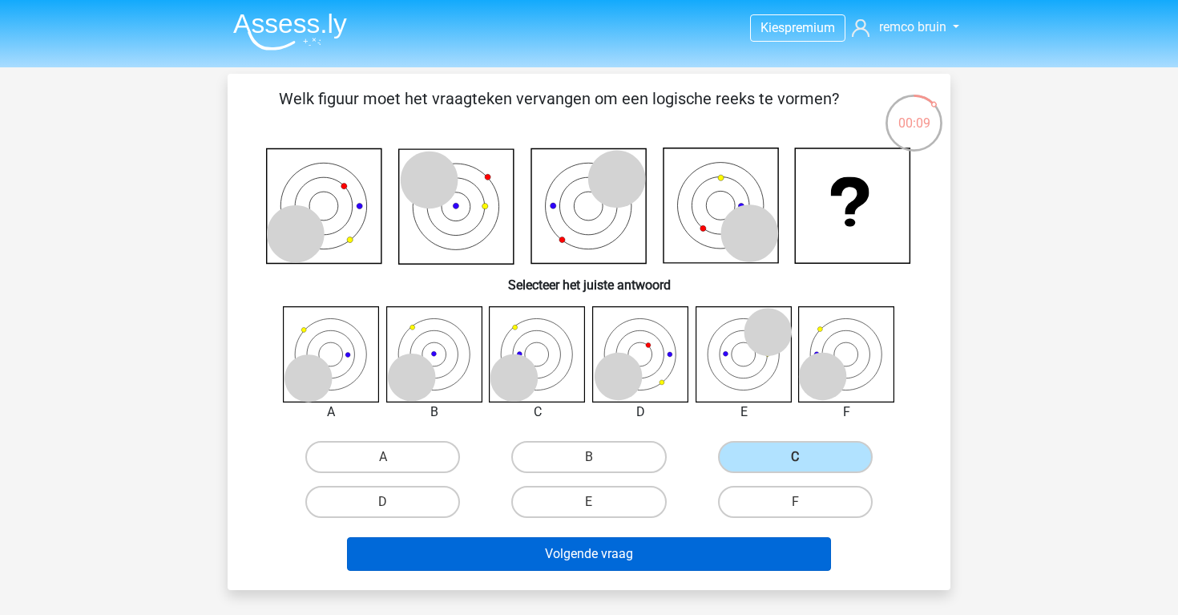
click at [738, 547] on button "Volgende vraag" at bounding box center [589, 554] width 485 height 34
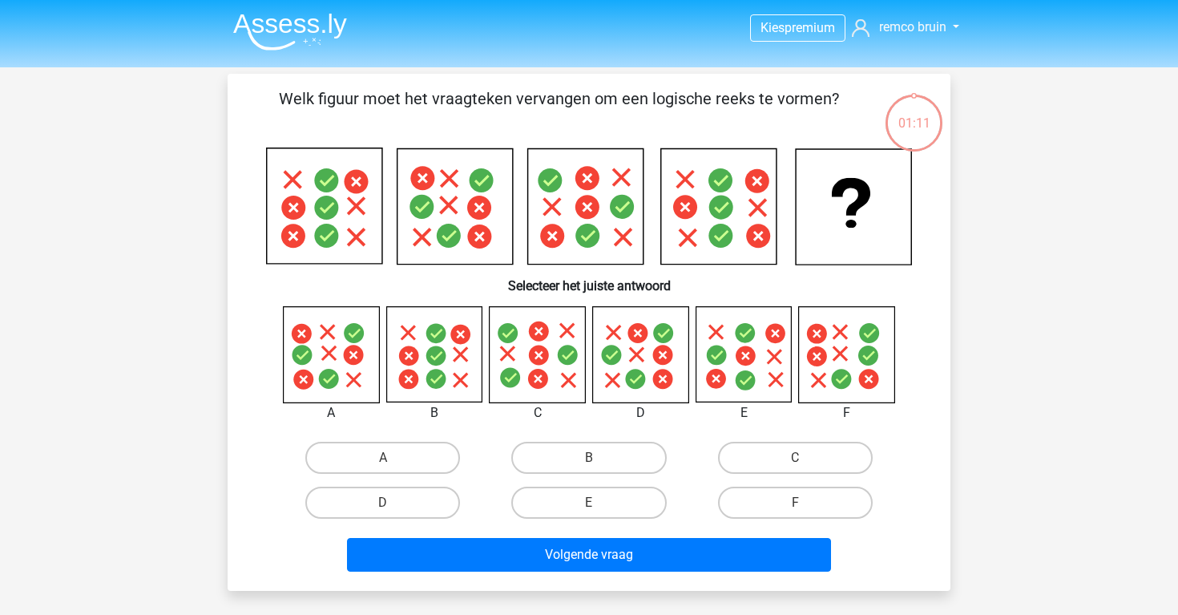
scroll to position [74, 0]
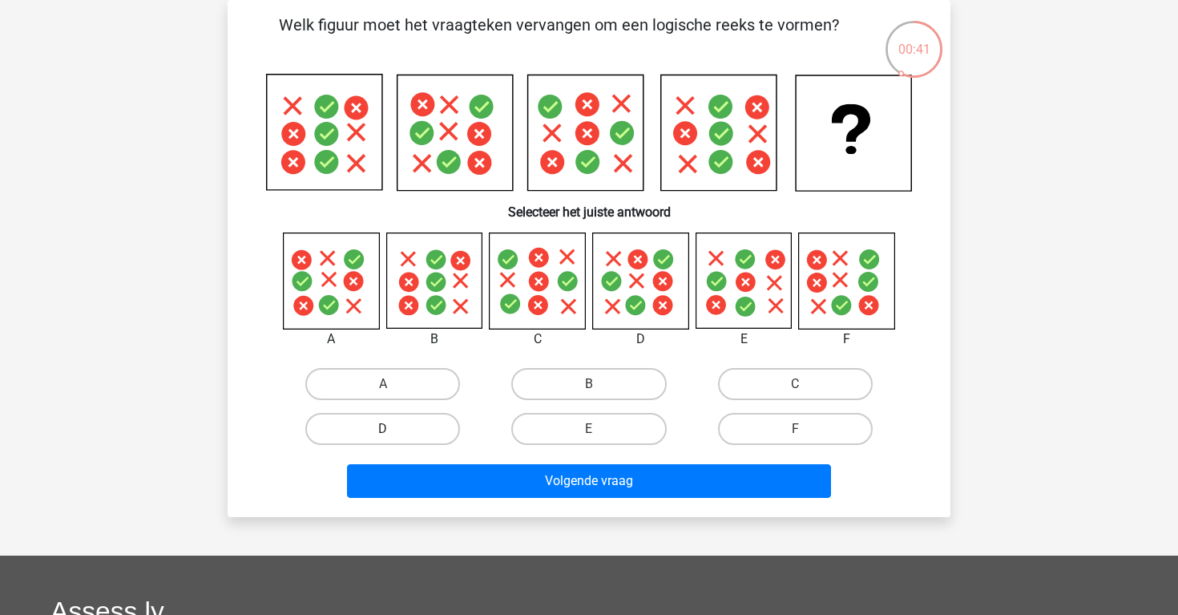
click at [422, 428] on label "D" at bounding box center [382, 429] width 155 height 32
click at [394, 429] on input "D" at bounding box center [388, 434] width 10 height 10
radio input "true"
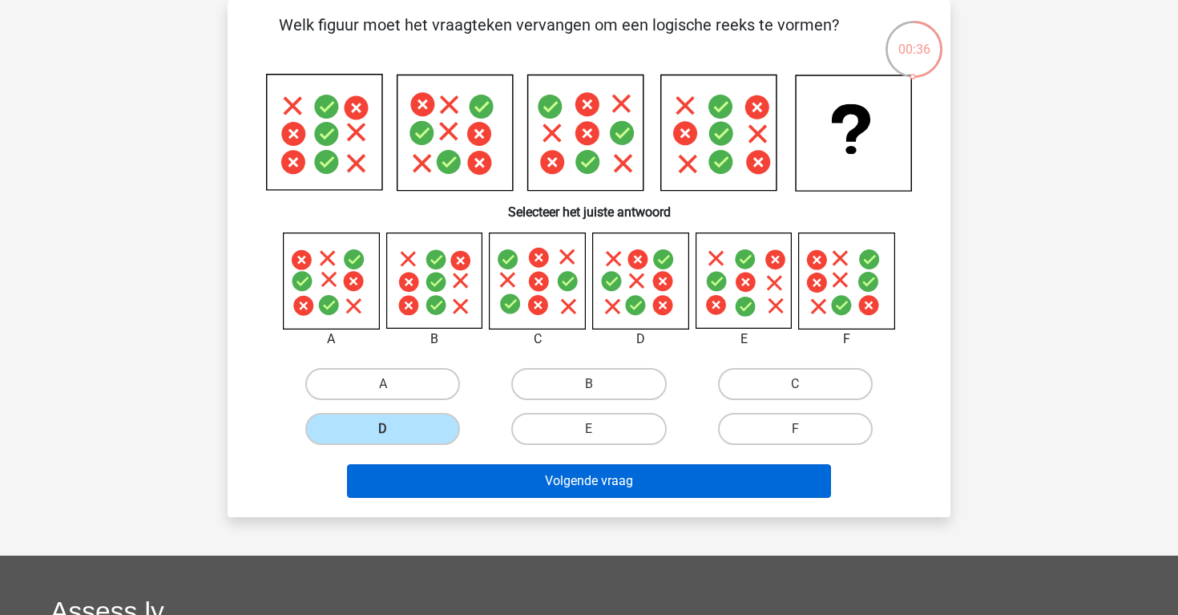
click at [460, 475] on button "Volgende vraag" at bounding box center [589, 481] width 485 height 34
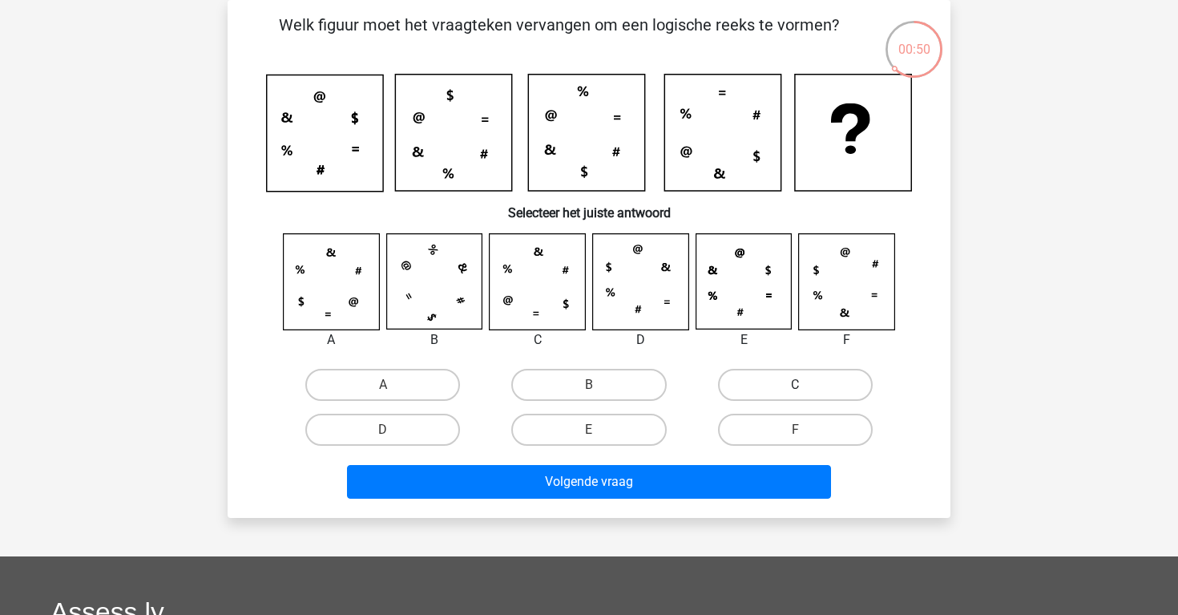
click at [738, 385] on label "C" at bounding box center [795, 385] width 155 height 32
click at [795, 385] on input "C" at bounding box center [800, 390] width 10 height 10
radio input "true"
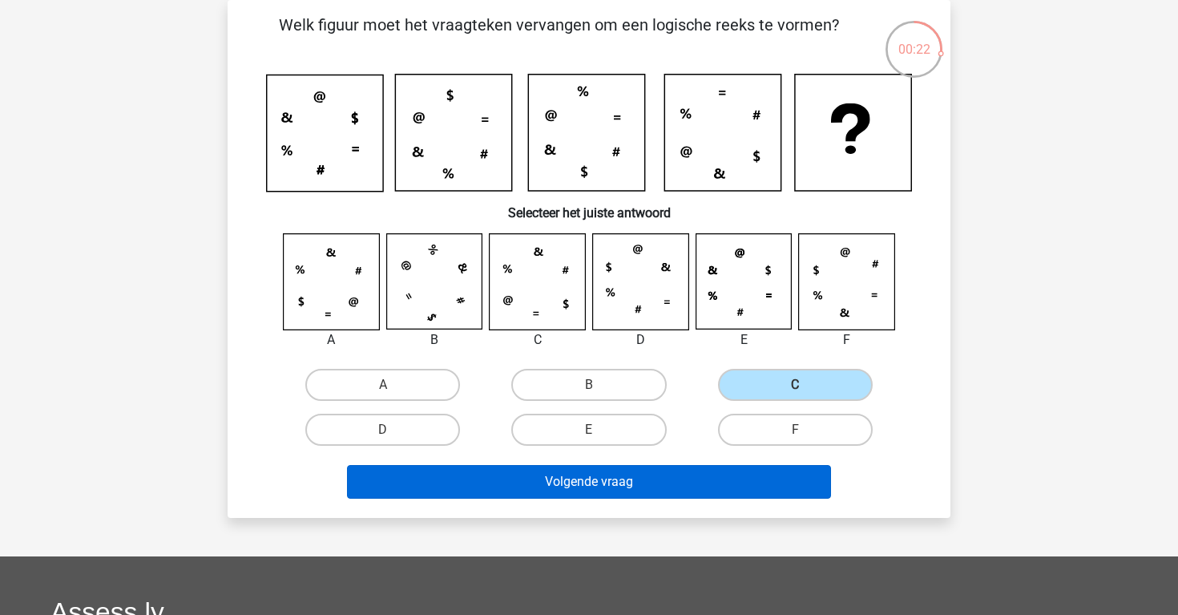
click at [682, 491] on button "Volgende vraag" at bounding box center [589, 482] width 485 height 34
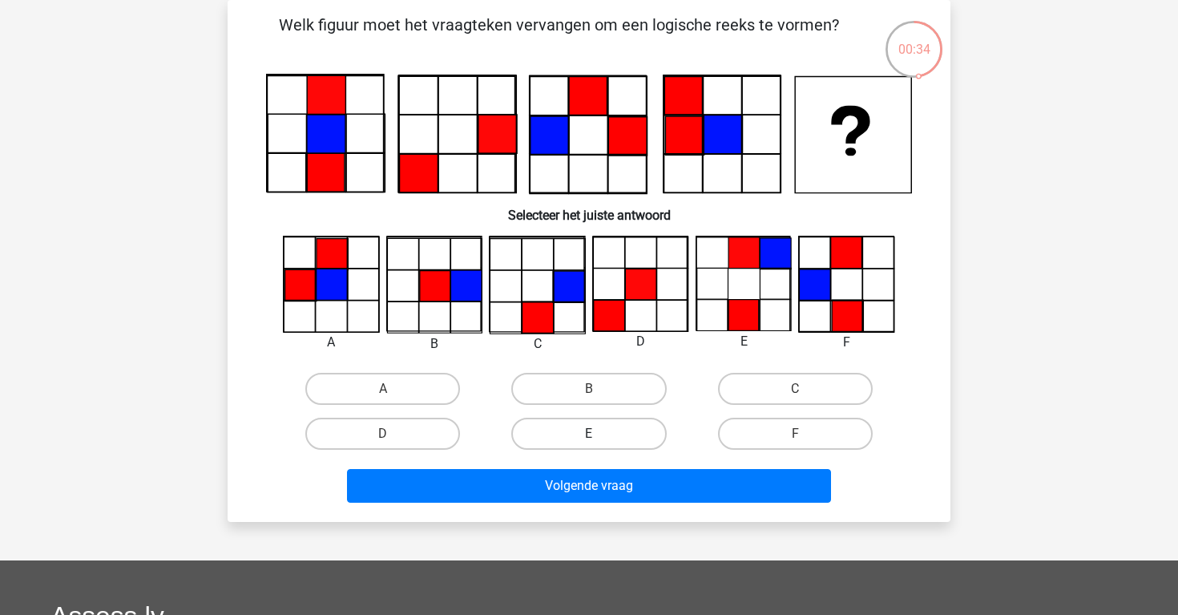
click at [653, 432] on label "E" at bounding box center [588, 434] width 155 height 32
click at [600, 434] on input "E" at bounding box center [594, 439] width 10 height 10
radio input "true"
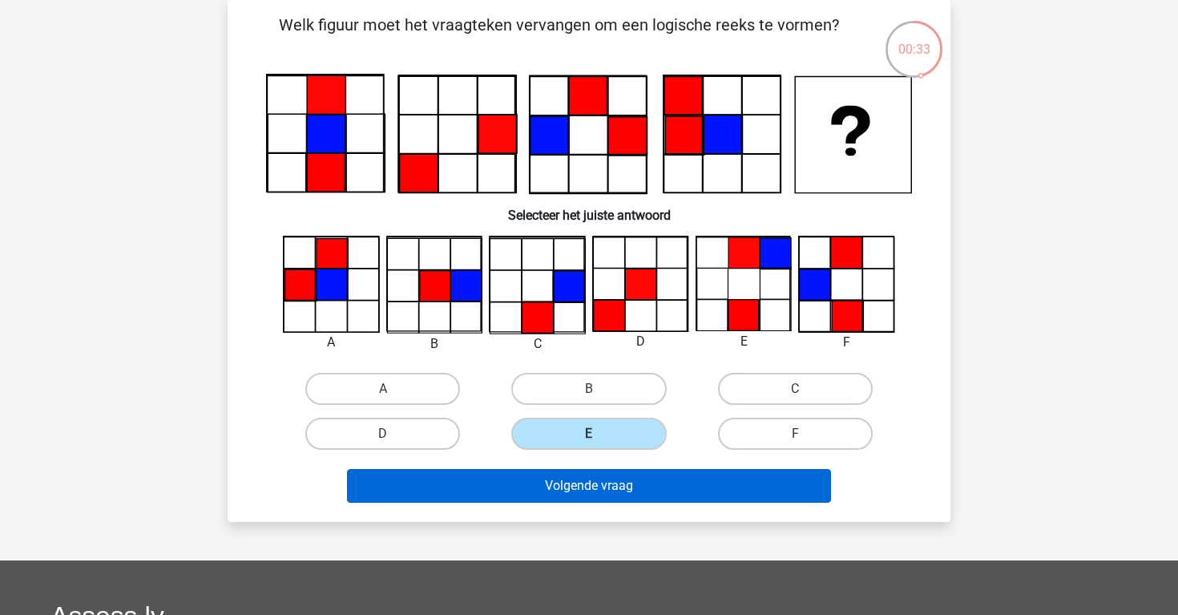
click at [648, 488] on button "Volgende vraag" at bounding box center [589, 486] width 485 height 34
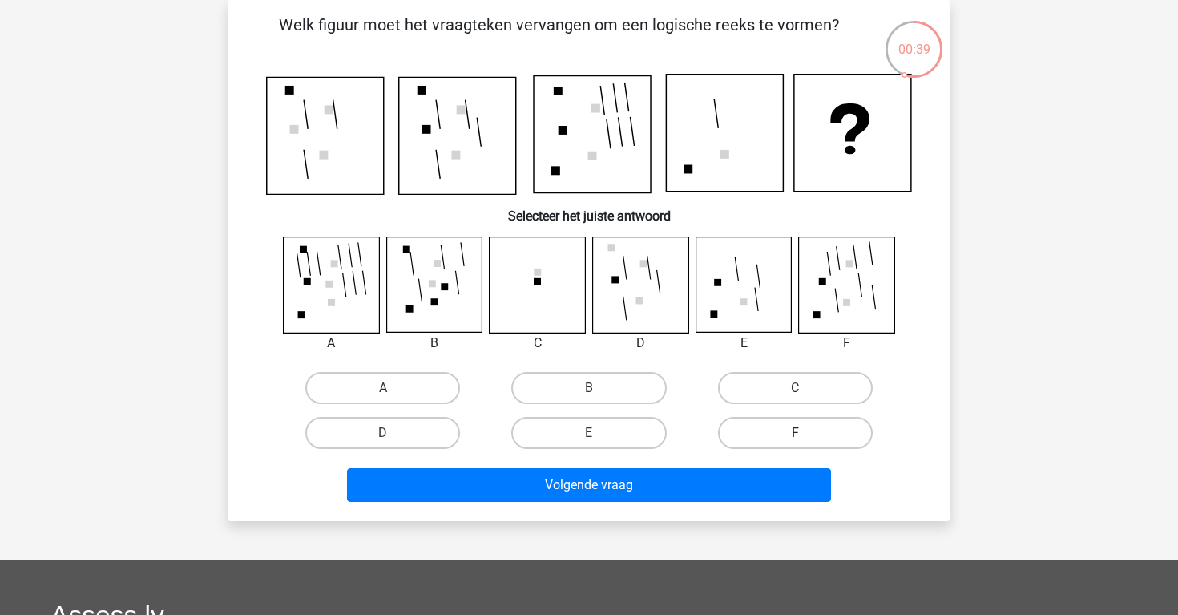
click at [754, 426] on label "F" at bounding box center [795, 433] width 155 height 32
click at [795, 433] on input "F" at bounding box center [800, 438] width 10 height 10
radio input "true"
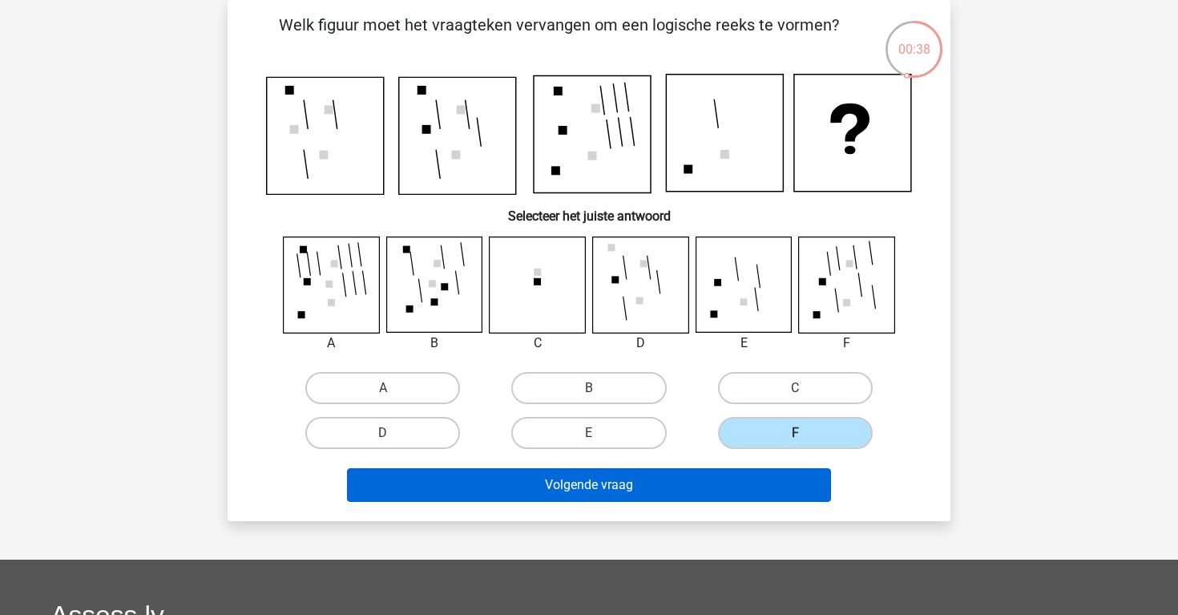
click at [698, 477] on button "Volgende vraag" at bounding box center [589, 485] width 485 height 34
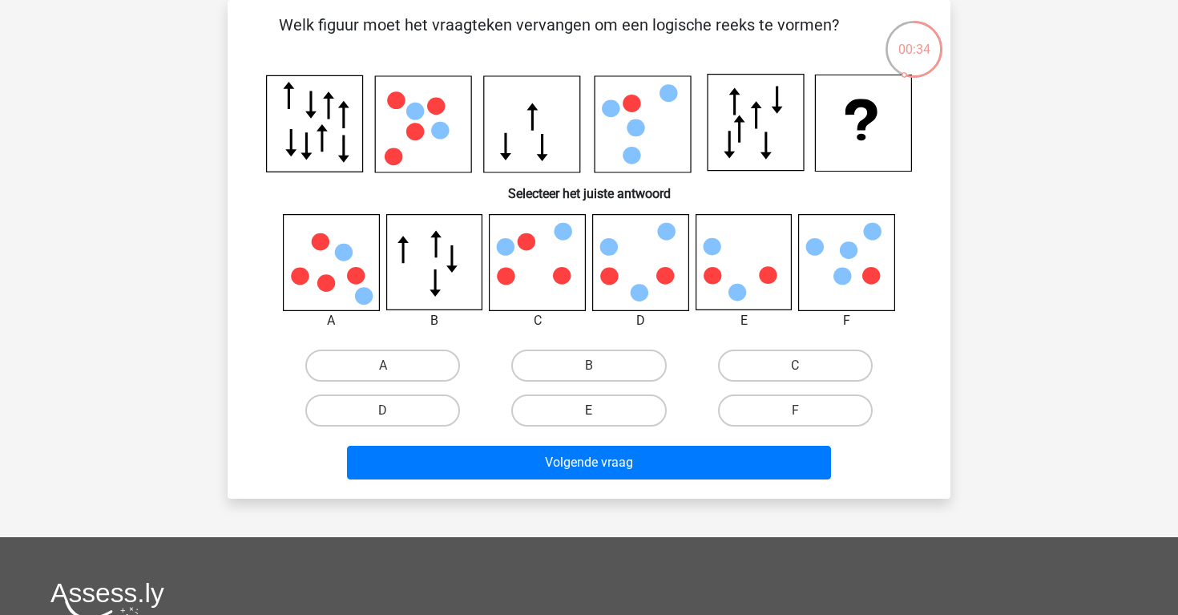
click at [584, 404] on label "E" at bounding box center [588, 410] width 155 height 32
click at [589, 410] on input "E" at bounding box center [594, 415] width 10 height 10
radio input "true"
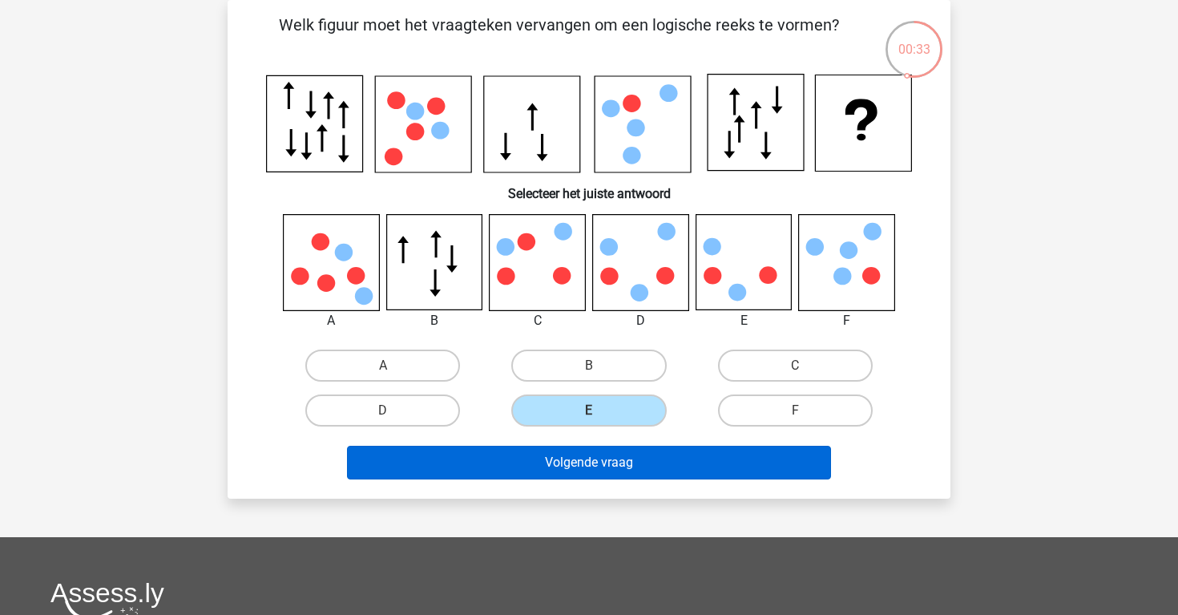
click at [581, 466] on button "Volgende vraag" at bounding box center [589, 463] width 485 height 34
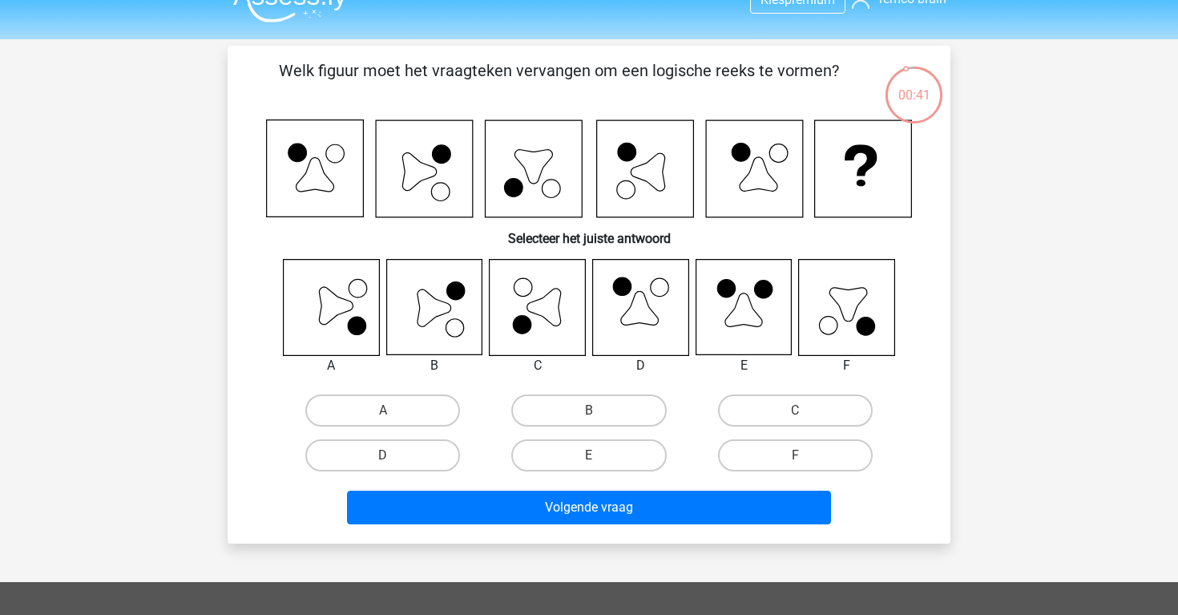
scroll to position [51, 0]
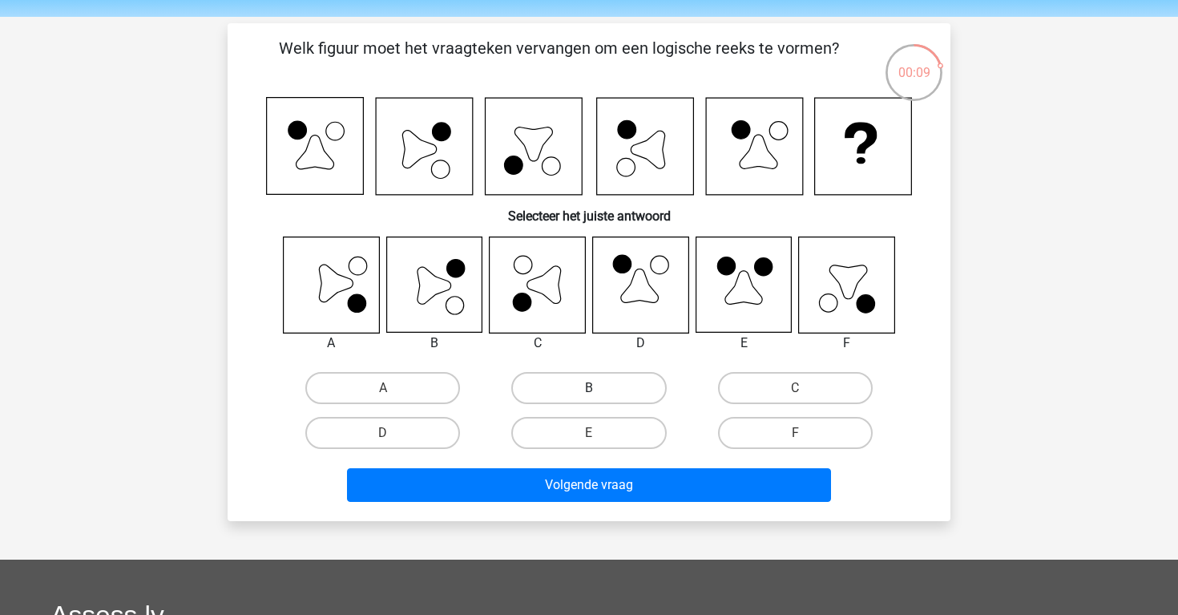
click at [530, 389] on label "B" at bounding box center [588, 388] width 155 height 32
click at [589, 389] on input "B" at bounding box center [594, 393] width 10 height 10
radio input "true"
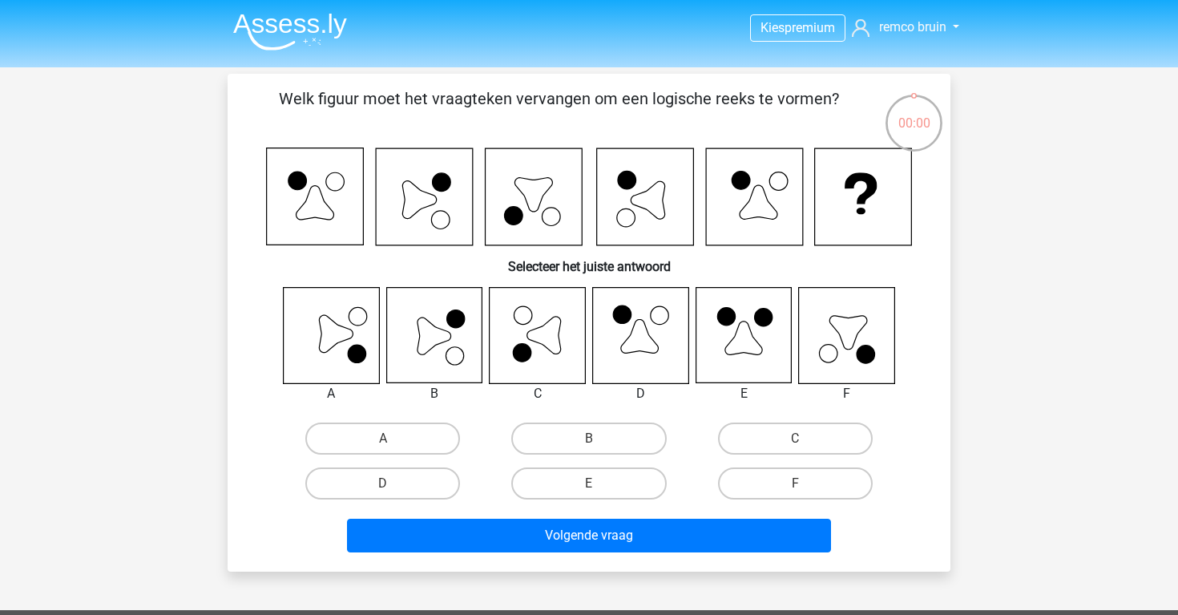
scroll to position [51, 0]
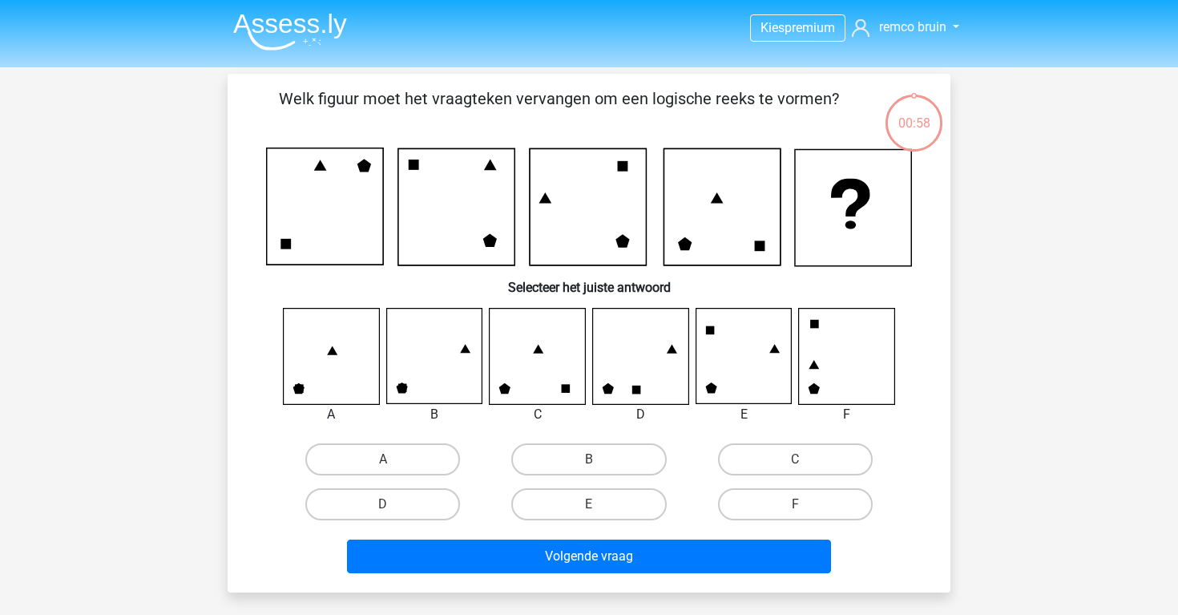
scroll to position [51, 0]
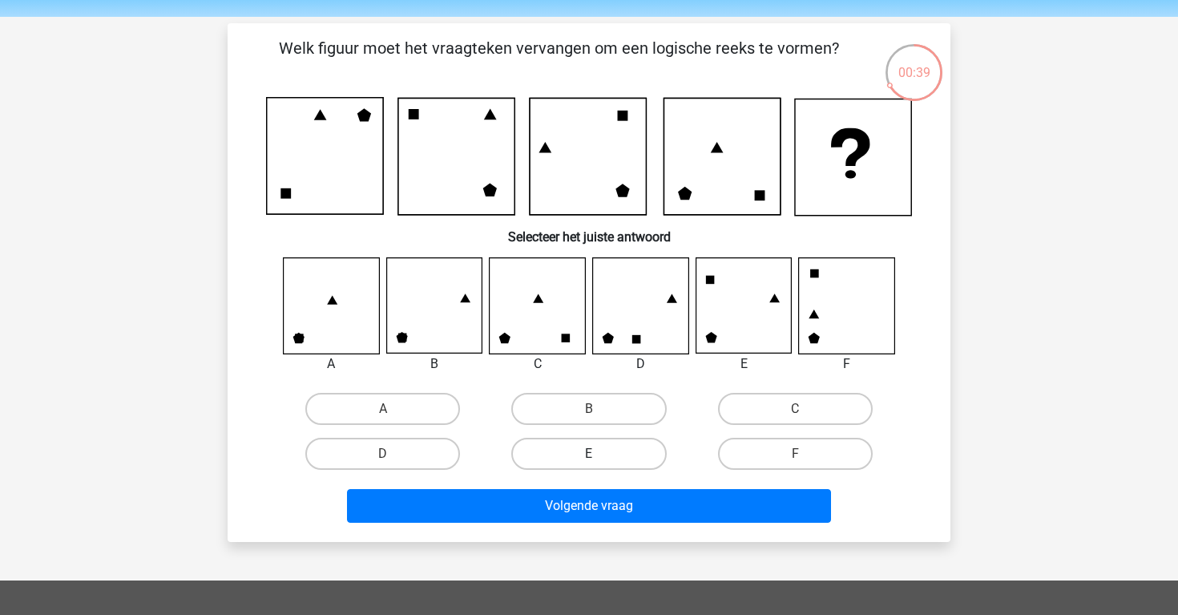
click at [558, 450] on label "E" at bounding box center [588, 454] width 155 height 32
click at [589, 454] on input "E" at bounding box center [594, 459] width 10 height 10
radio input "true"
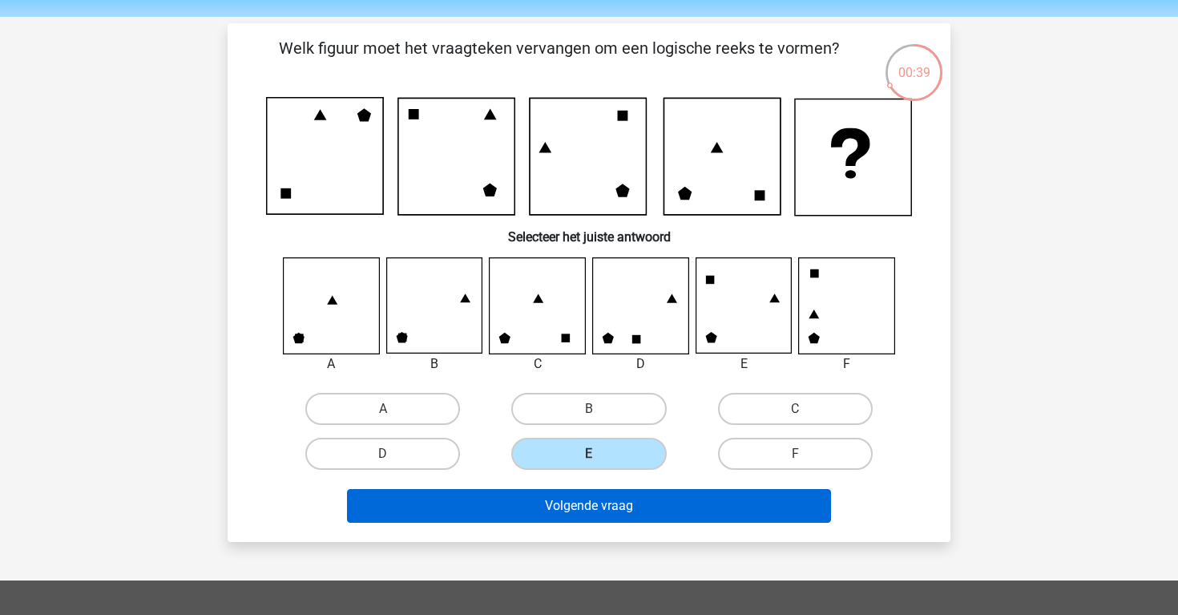
click at [556, 517] on button "Volgende vraag" at bounding box center [589, 506] width 485 height 34
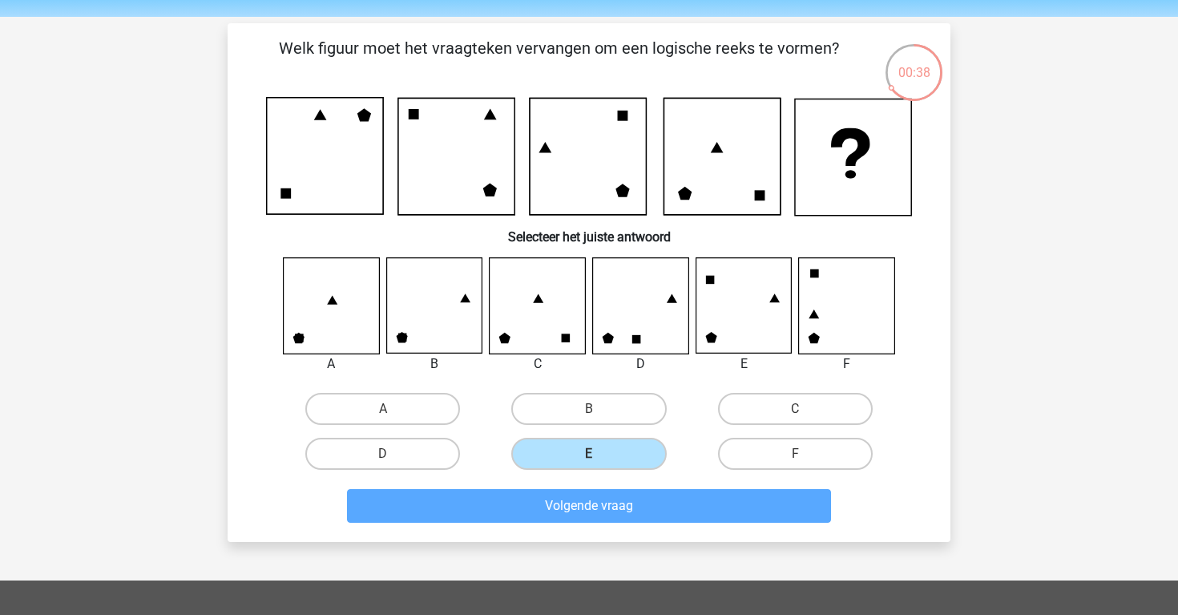
scroll to position [74, 0]
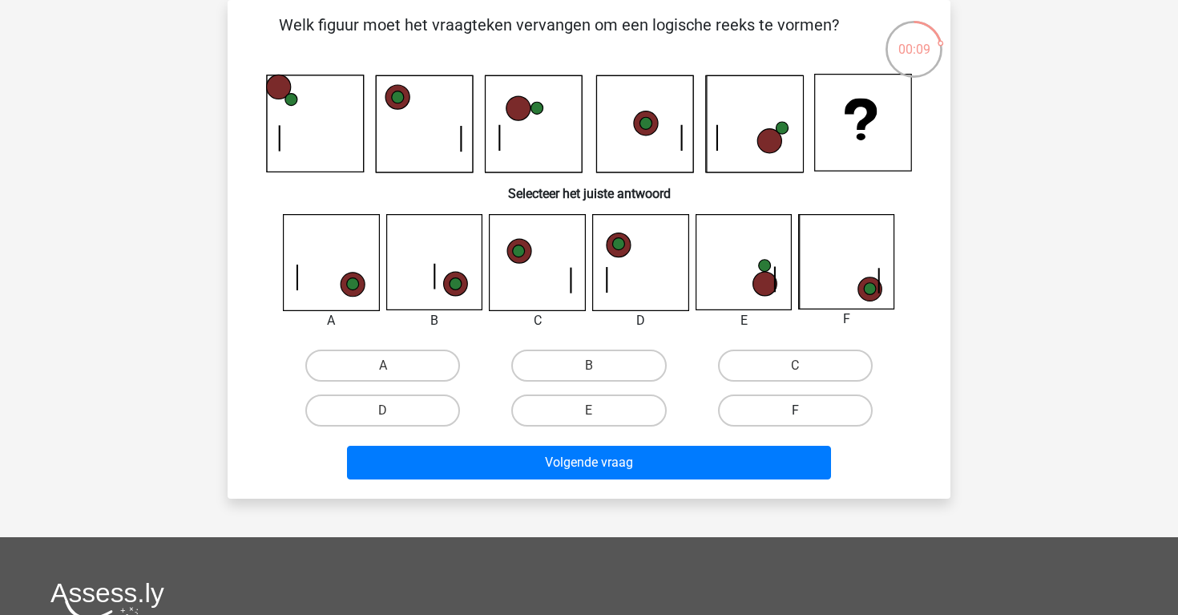
click at [760, 405] on label "F" at bounding box center [795, 410] width 155 height 32
click at [795, 410] on input "F" at bounding box center [800, 415] width 10 height 10
radio input "true"
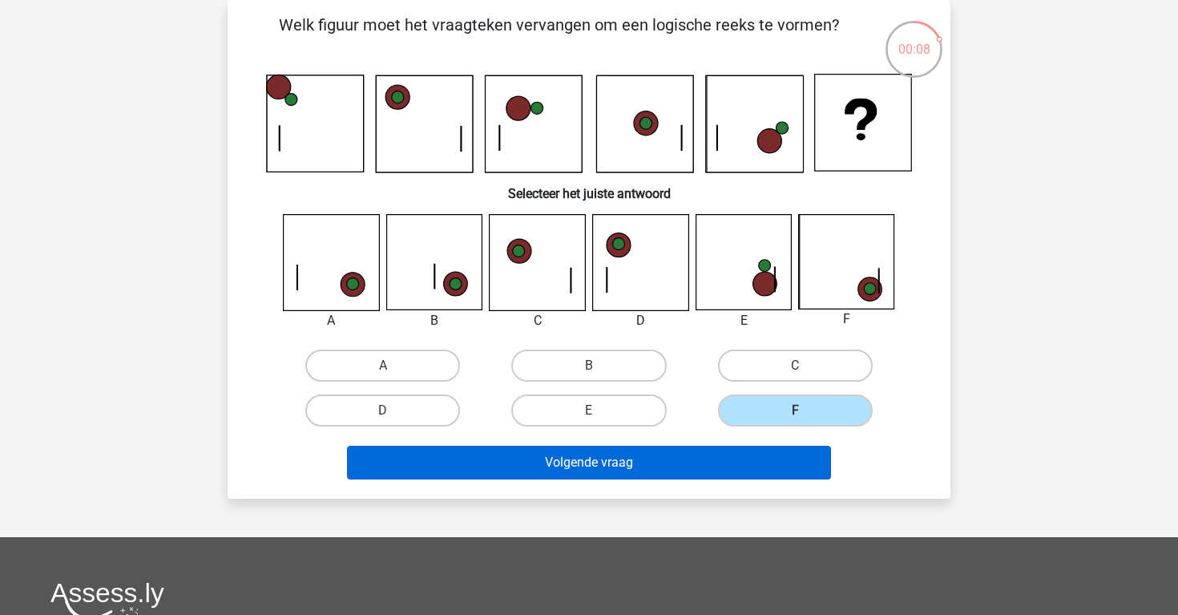
click at [704, 465] on button "Volgende vraag" at bounding box center [589, 463] width 485 height 34
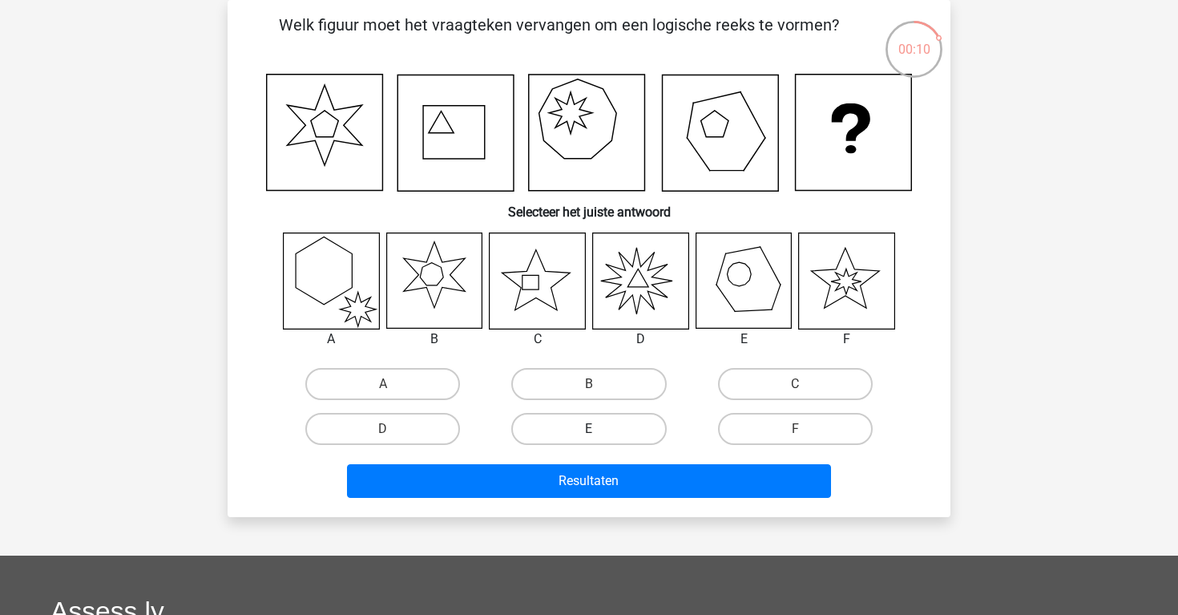
click at [641, 427] on label "E" at bounding box center [588, 429] width 155 height 32
click at [600, 429] on input "E" at bounding box center [594, 434] width 10 height 10
radio input "true"
click at [636, 502] on div "Resultaten" at bounding box center [589, 484] width 619 height 40
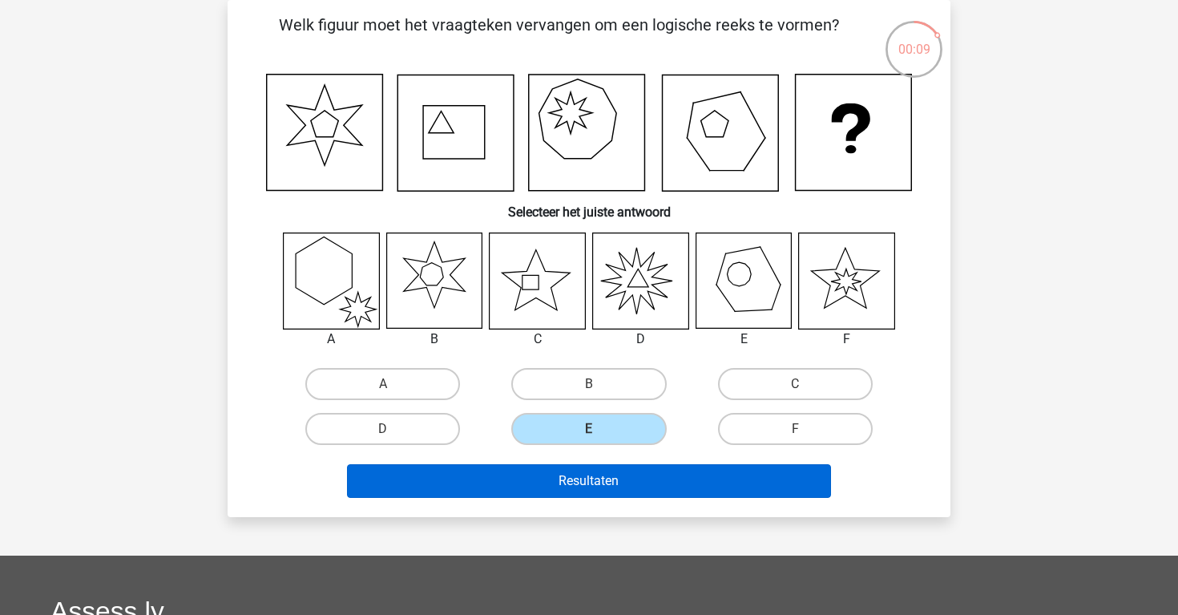
click at [638, 484] on button "Resultaten" at bounding box center [589, 481] width 485 height 34
